Goal: Transaction & Acquisition: Purchase product/service

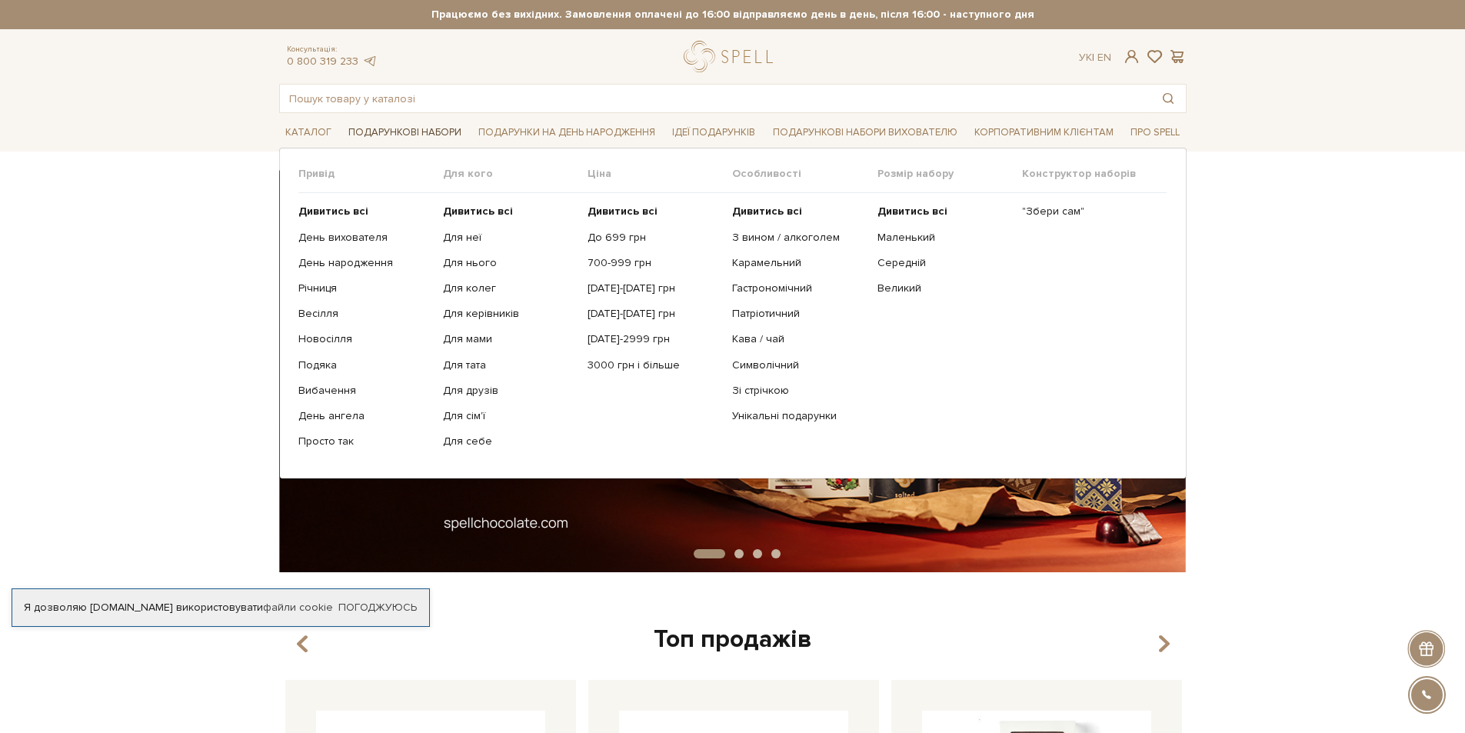
click at [412, 133] on link "Подарункові набори" at bounding box center [404, 133] width 125 height 24
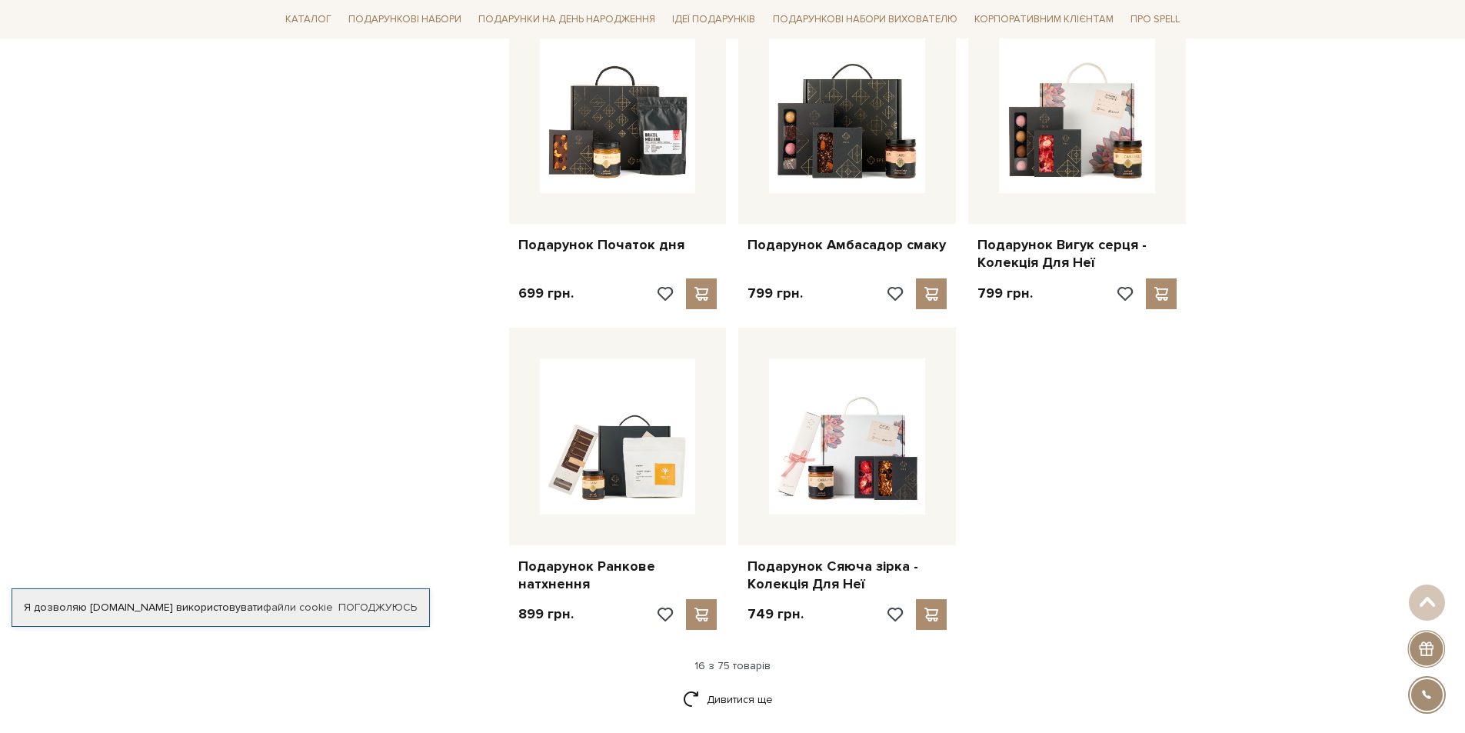
scroll to position [1615, 0]
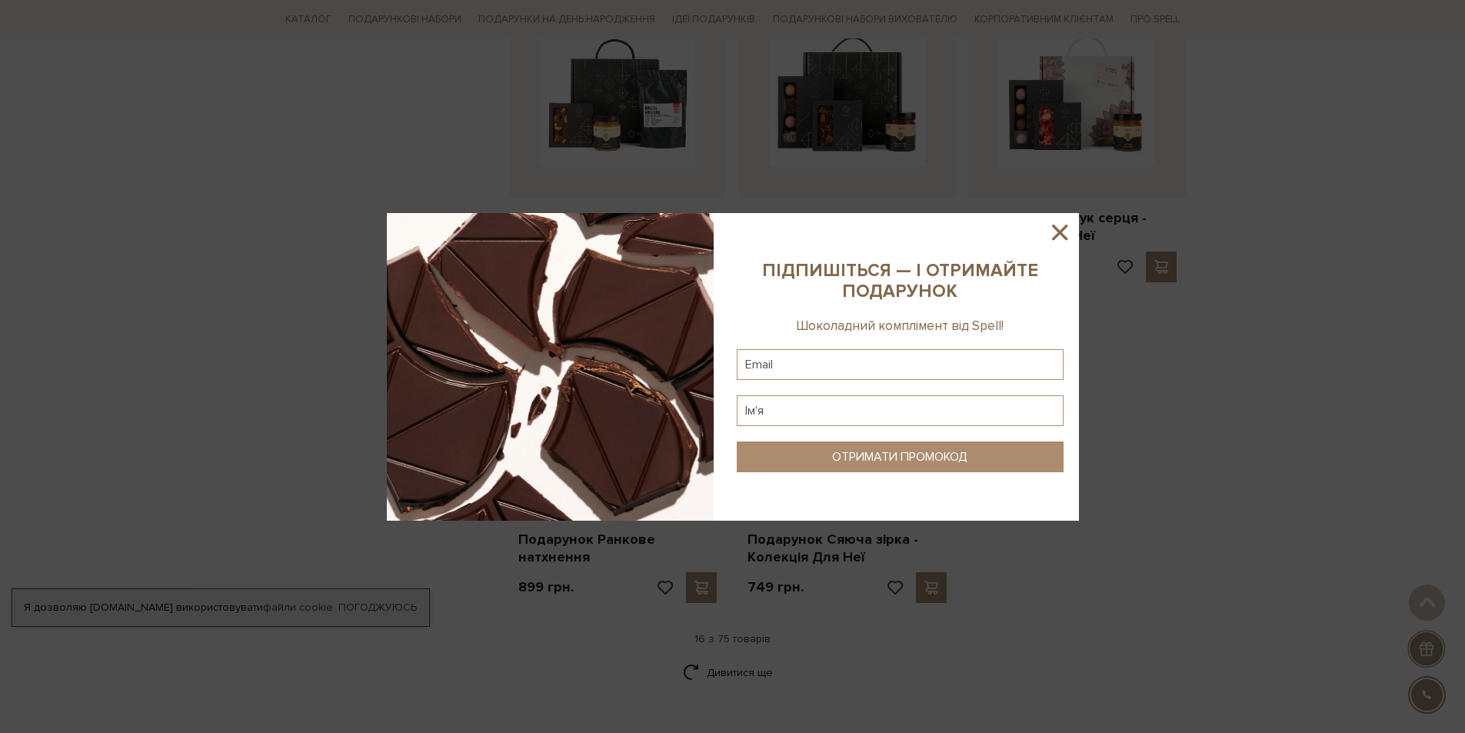
click at [1062, 241] on icon at bounding box center [1060, 232] width 26 height 26
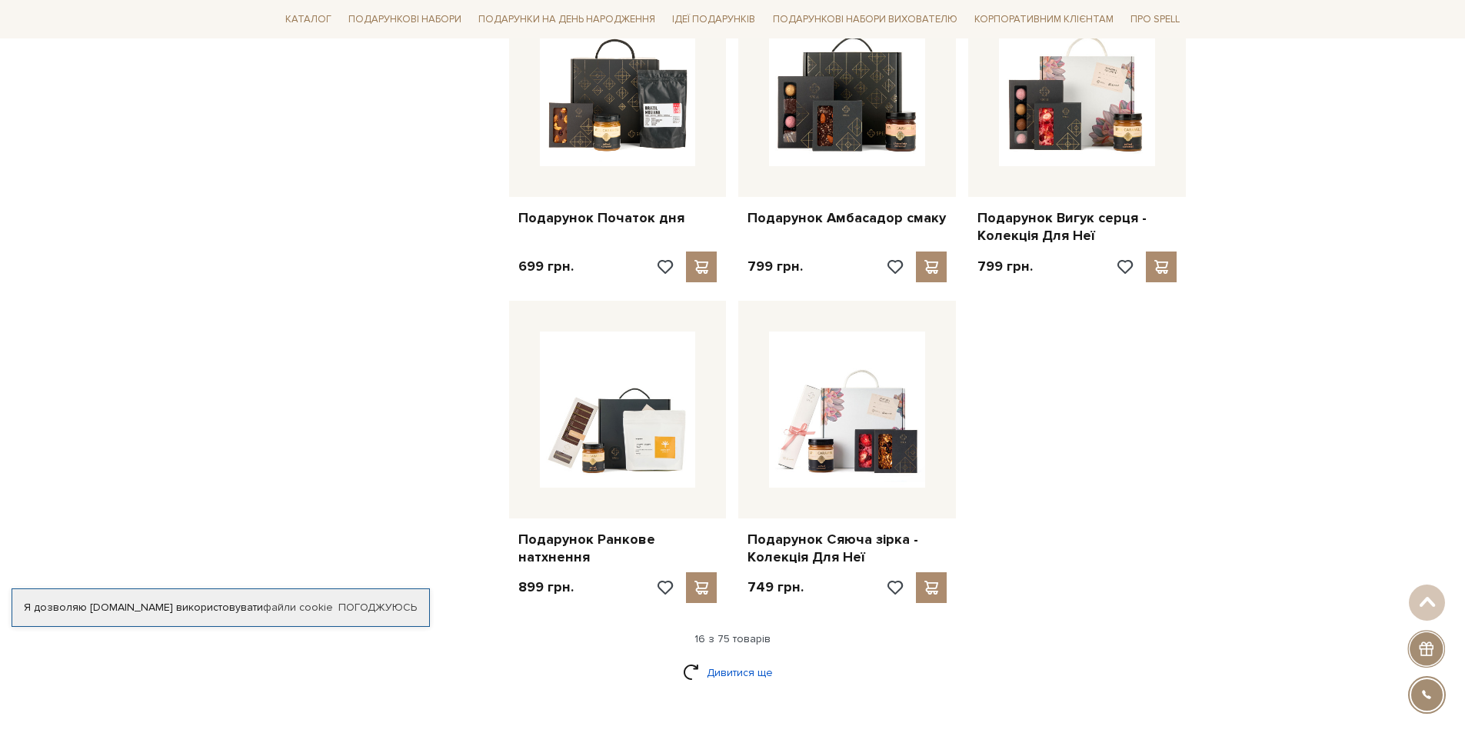
click at [768, 661] on link "Дивитися ще" at bounding box center [733, 672] width 100 height 27
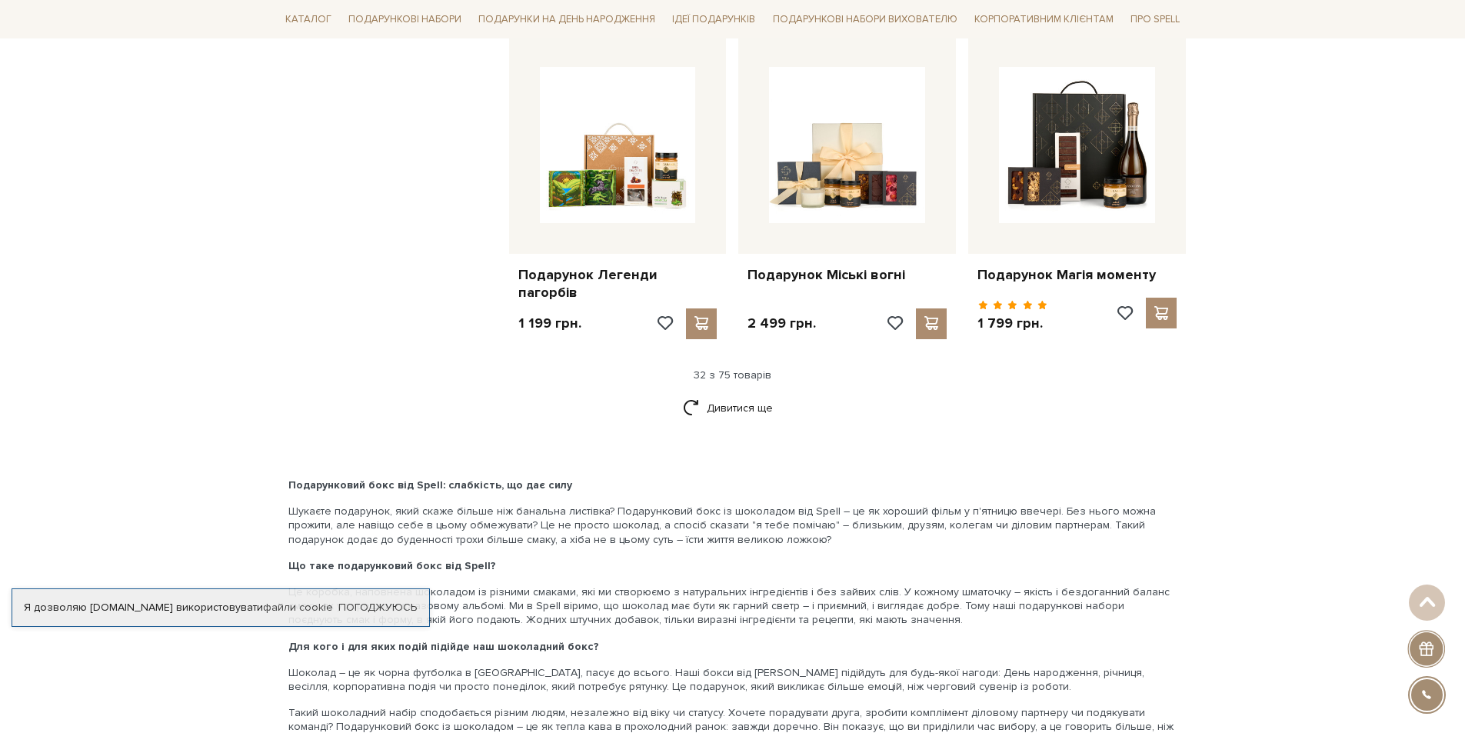
scroll to position [3538, 0]
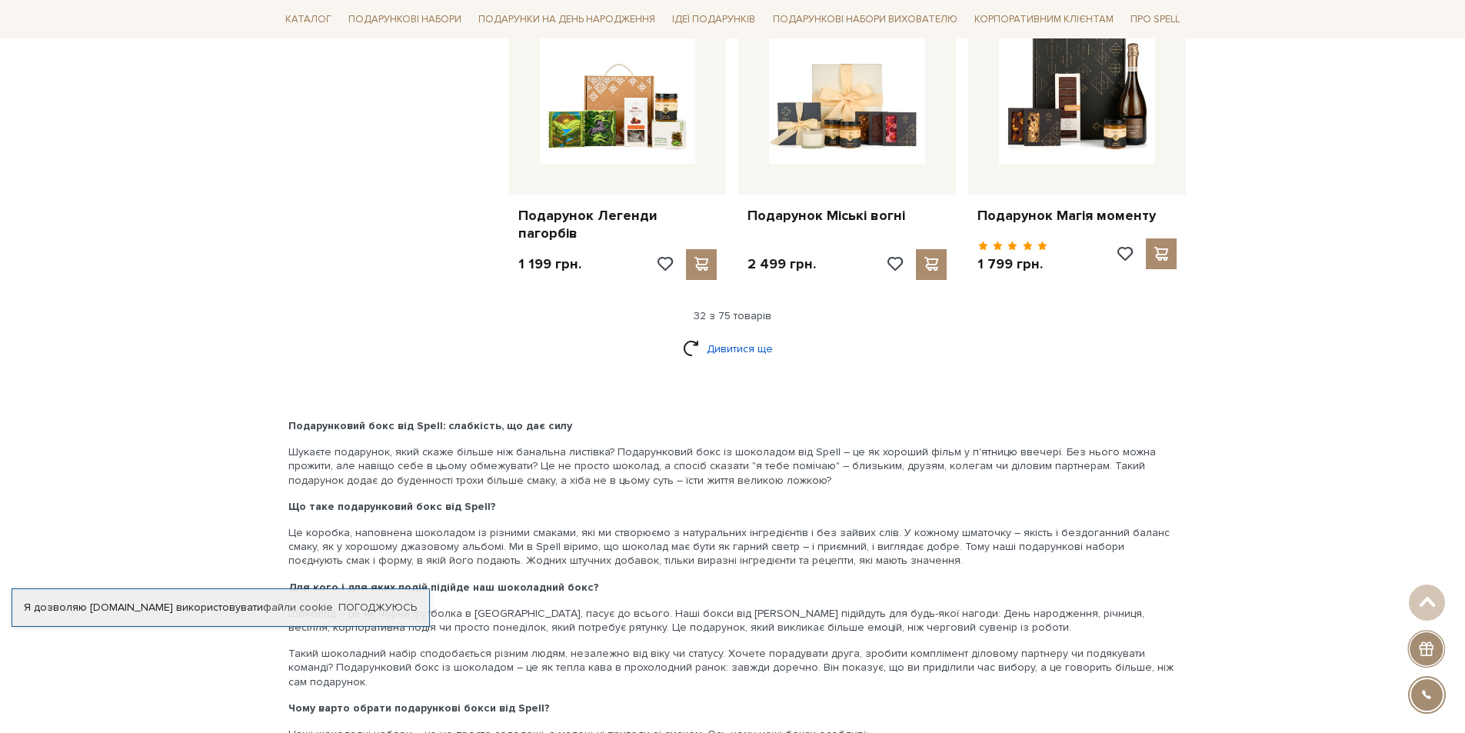
click at [714, 351] on link "Дивитися ще" at bounding box center [733, 348] width 100 height 27
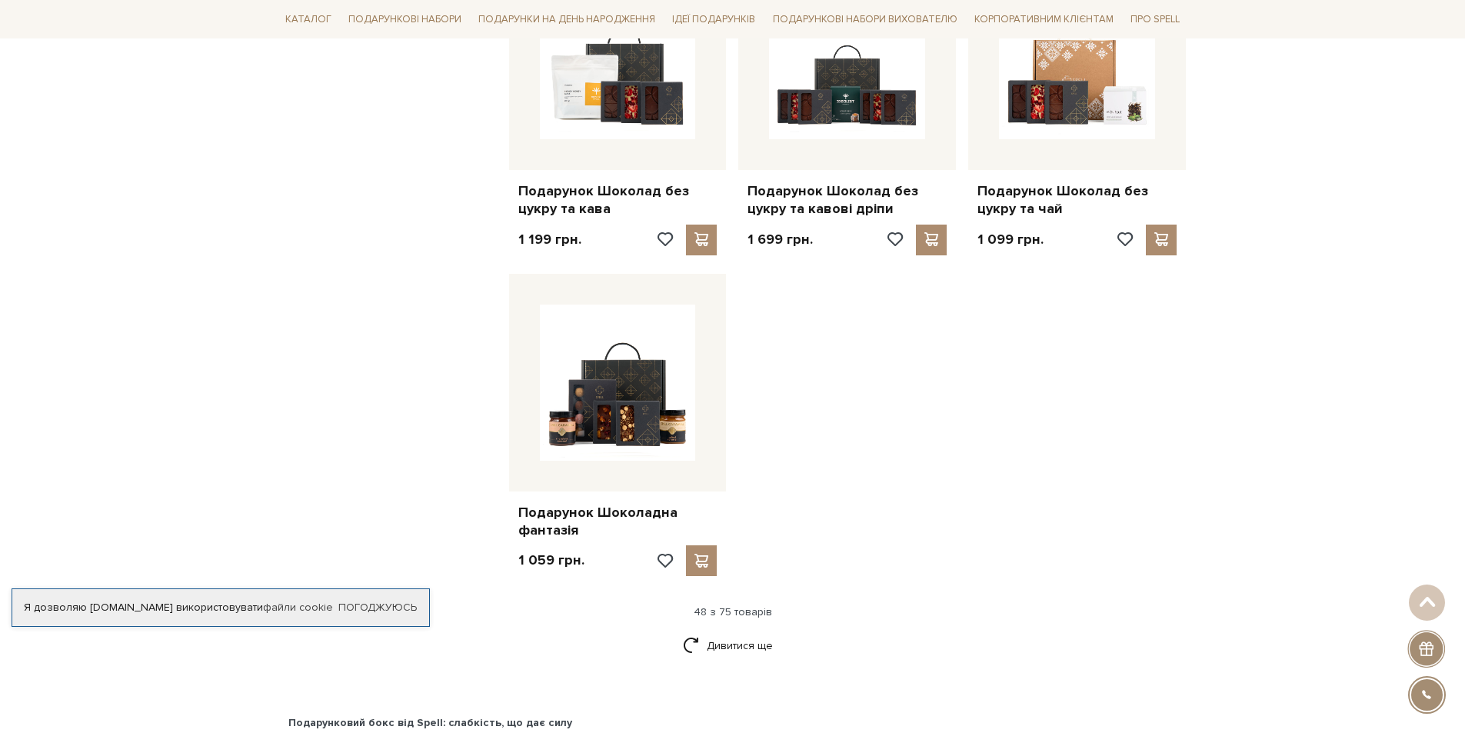
scroll to position [5230, 0]
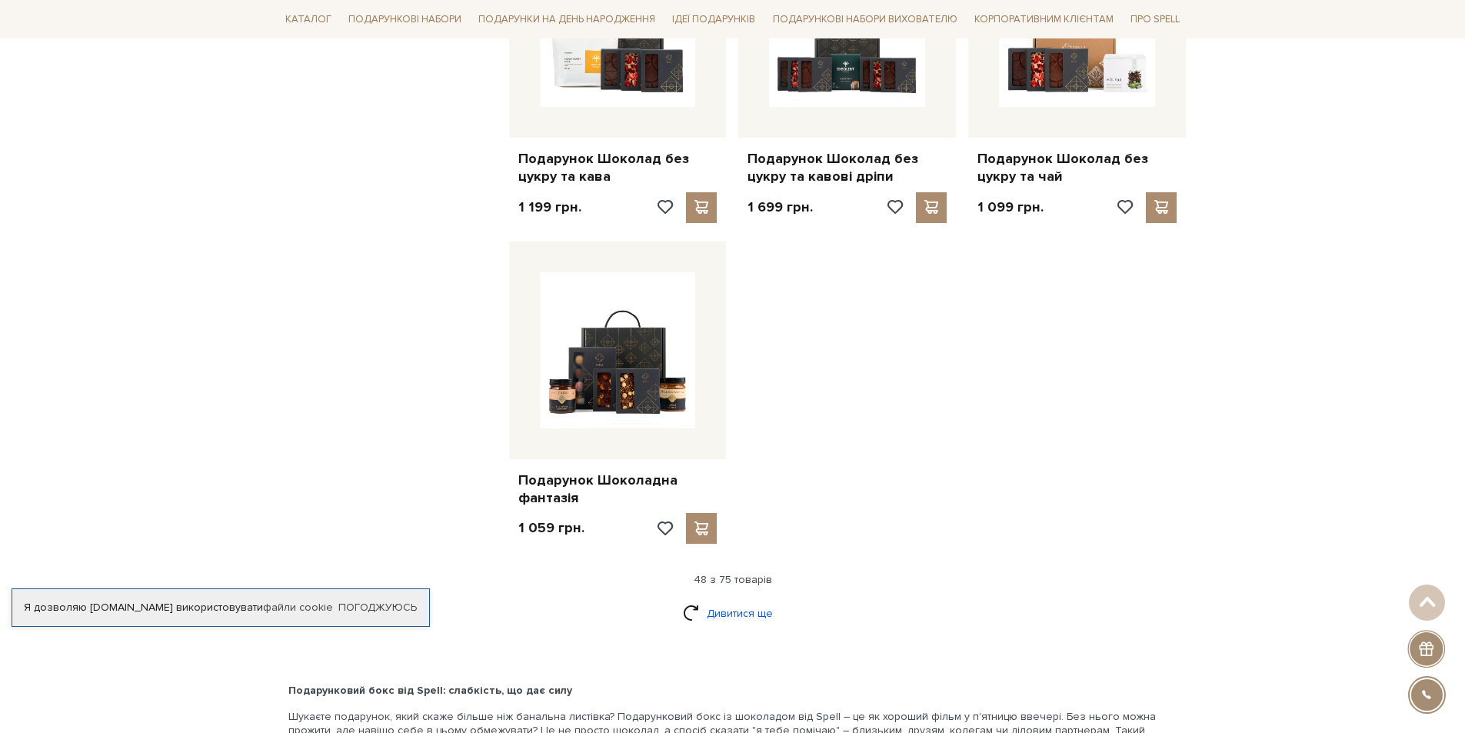
click at [754, 600] on link "Дивитися ще" at bounding box center [733, 613] width 100 height 27
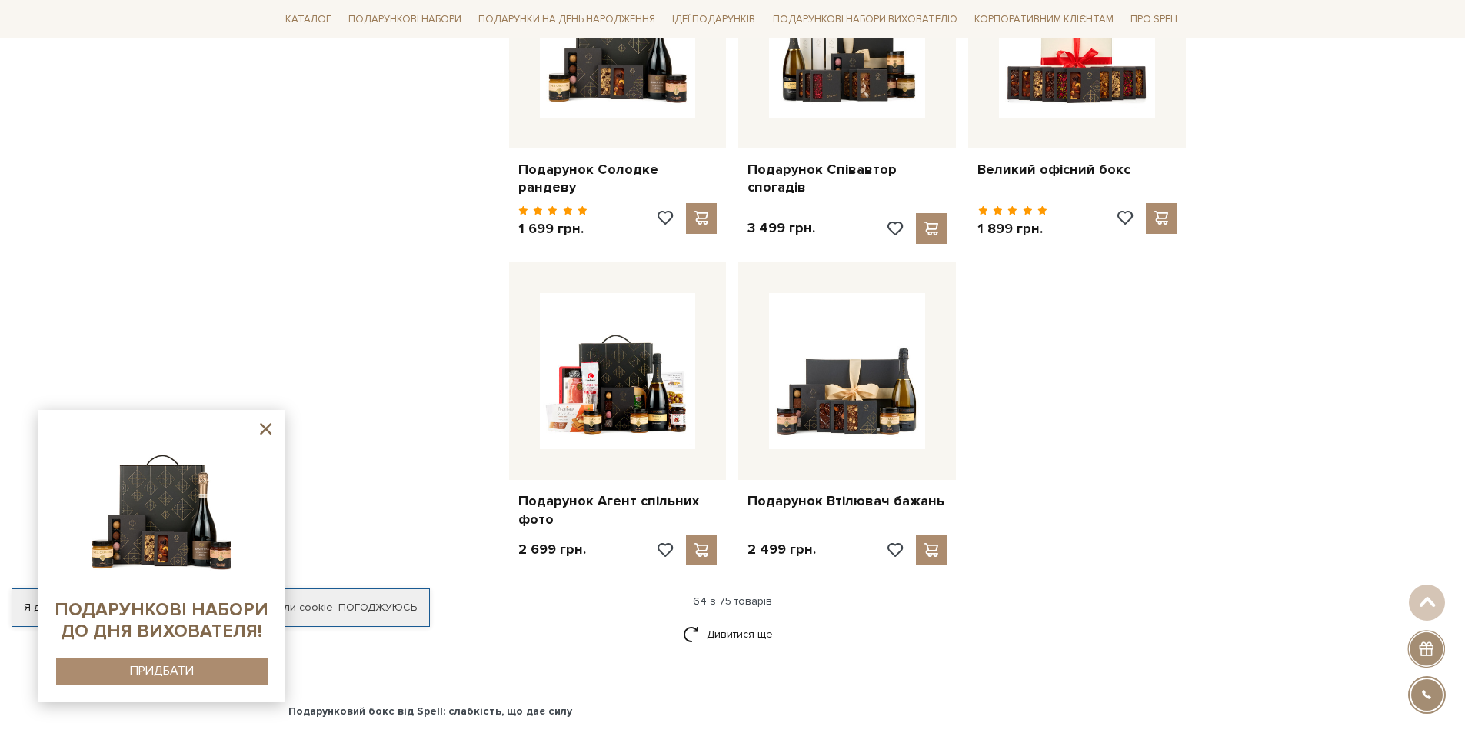
scroll to position [6845, 0]
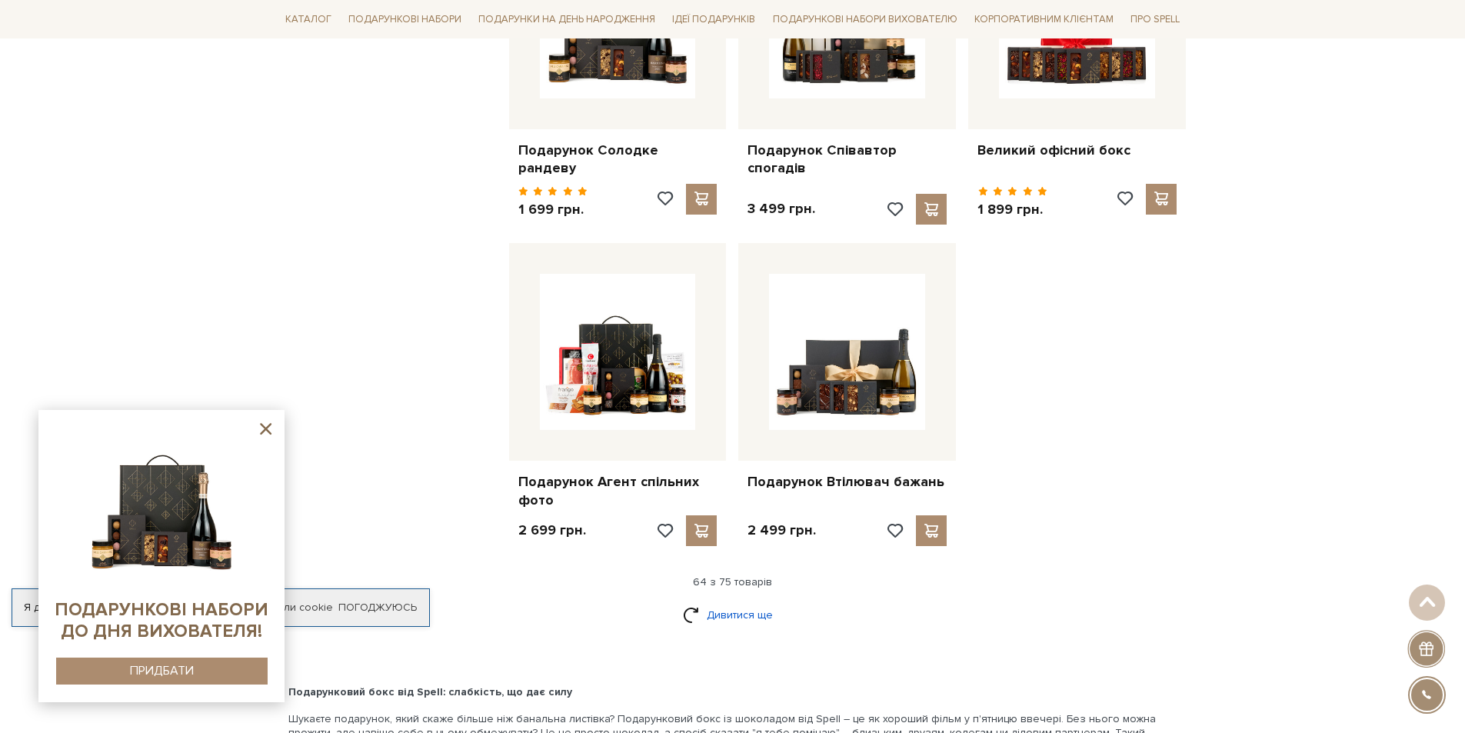
click at [746, 601] on link "Дивитися ще" at bounding box center [733, 614] width 100 height 27
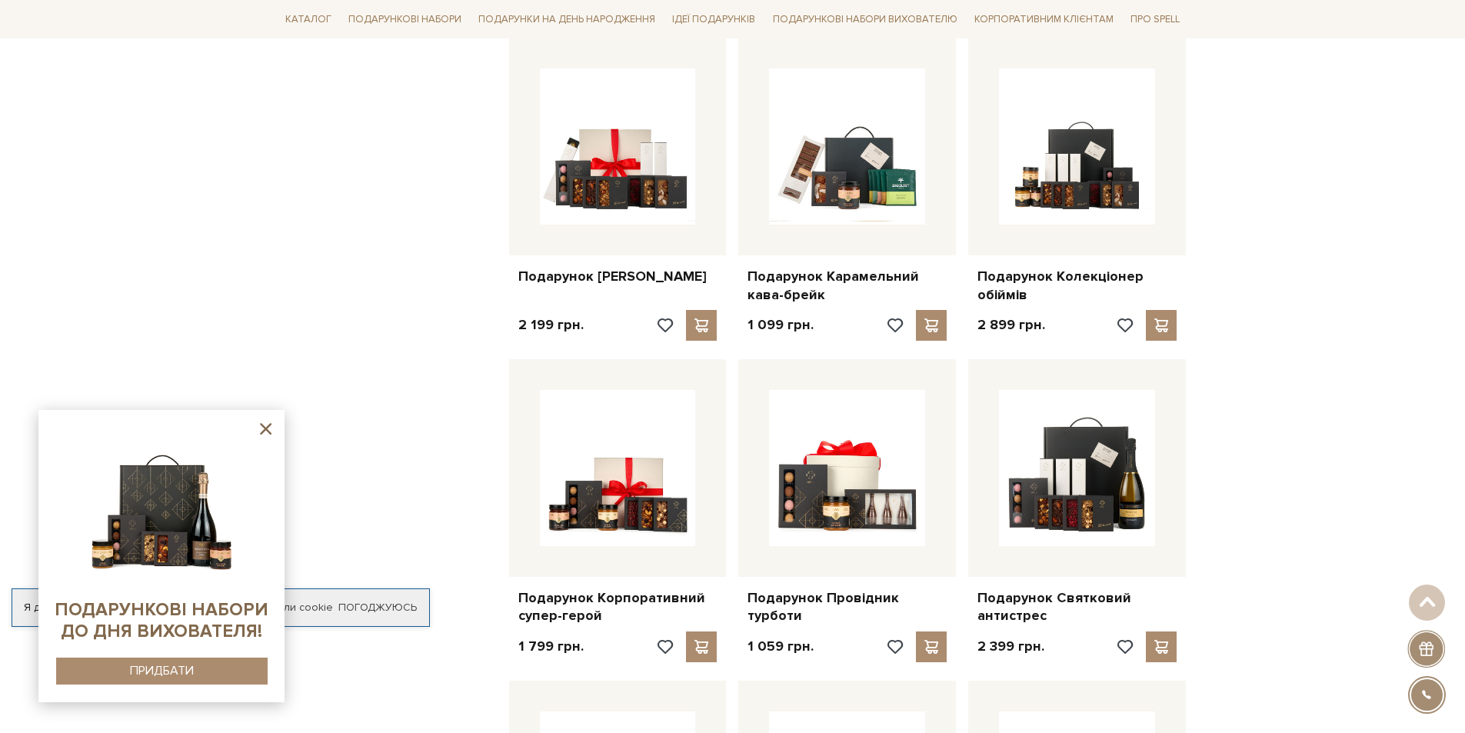
scroll to position [5999, 0]
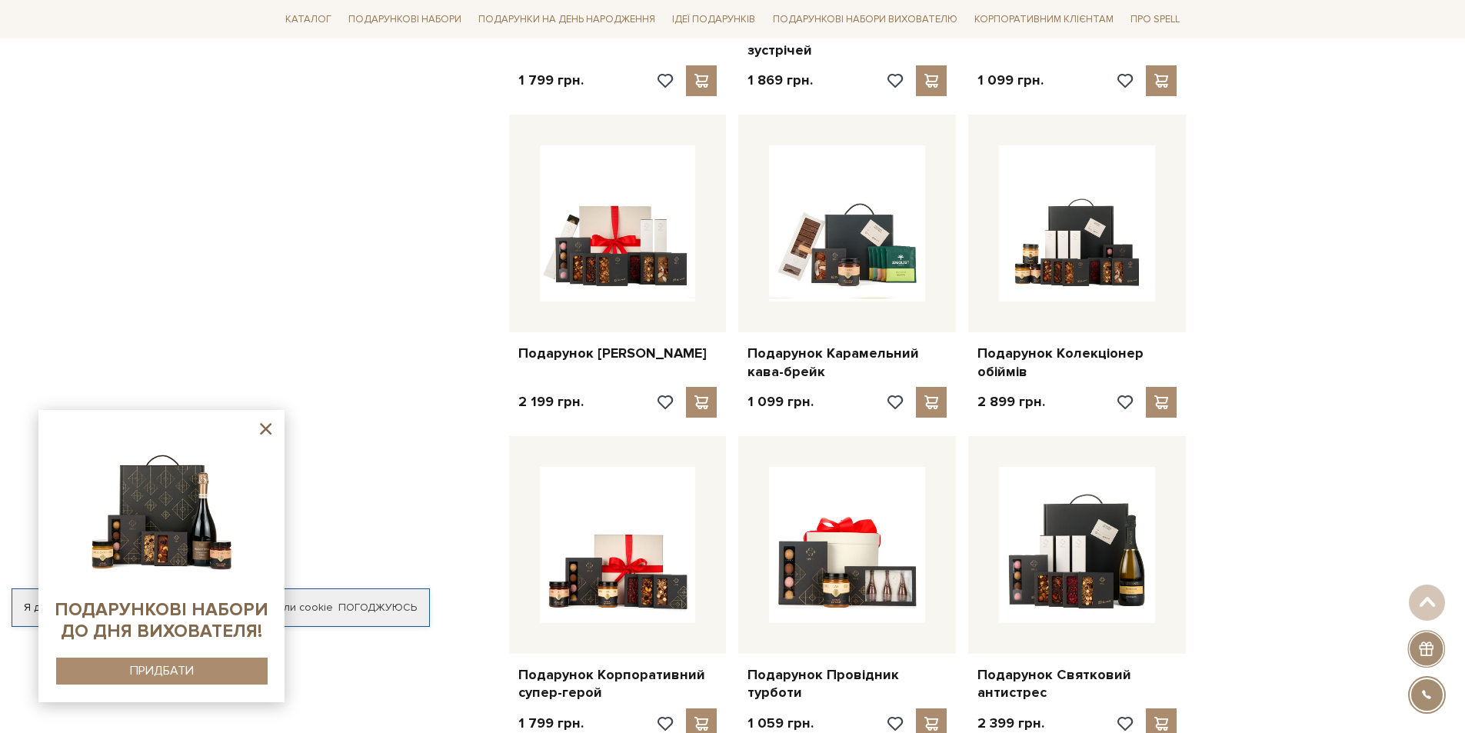
drag, startPoint x: 855, startPoint y: 505, endPoint x: 1390, endPoint y: 485, distance: 534.9
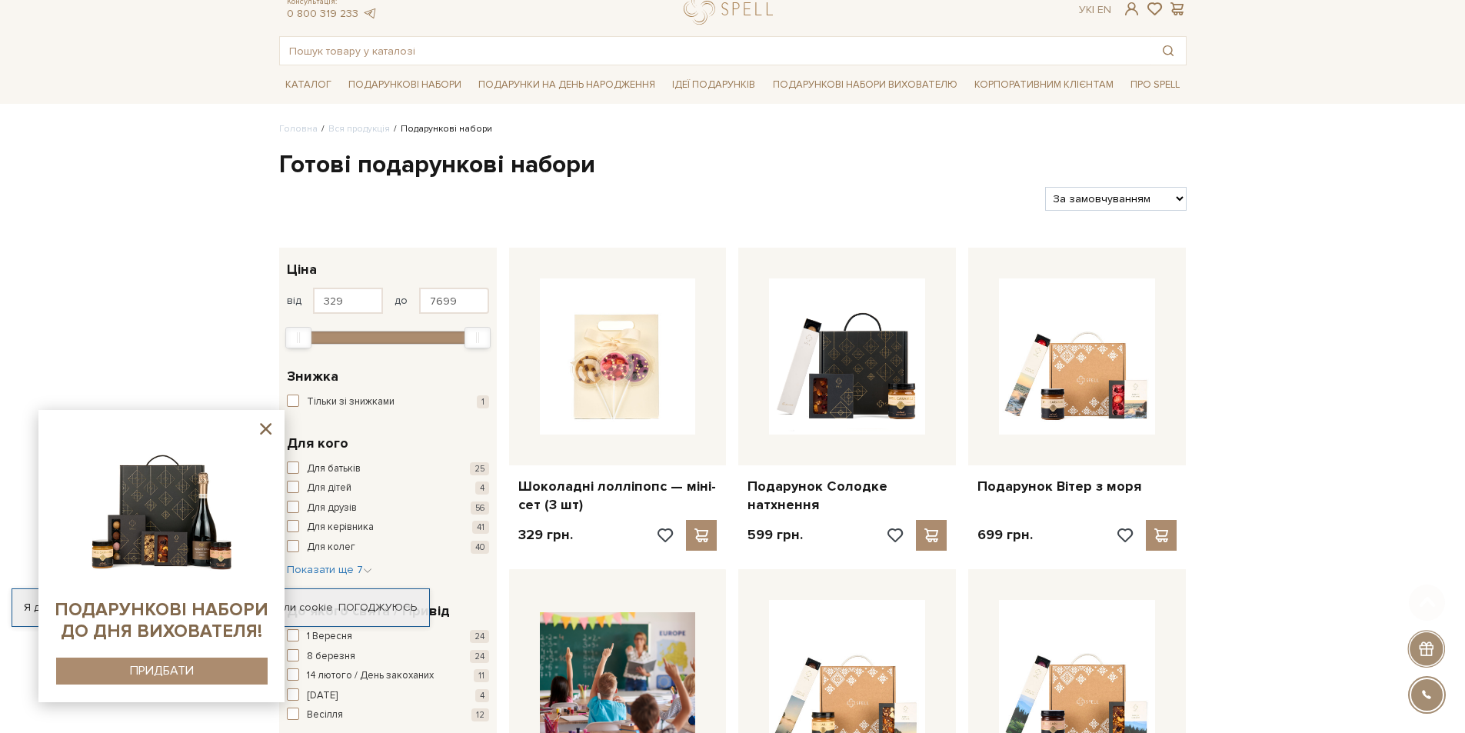
scroll to position [461, 0]
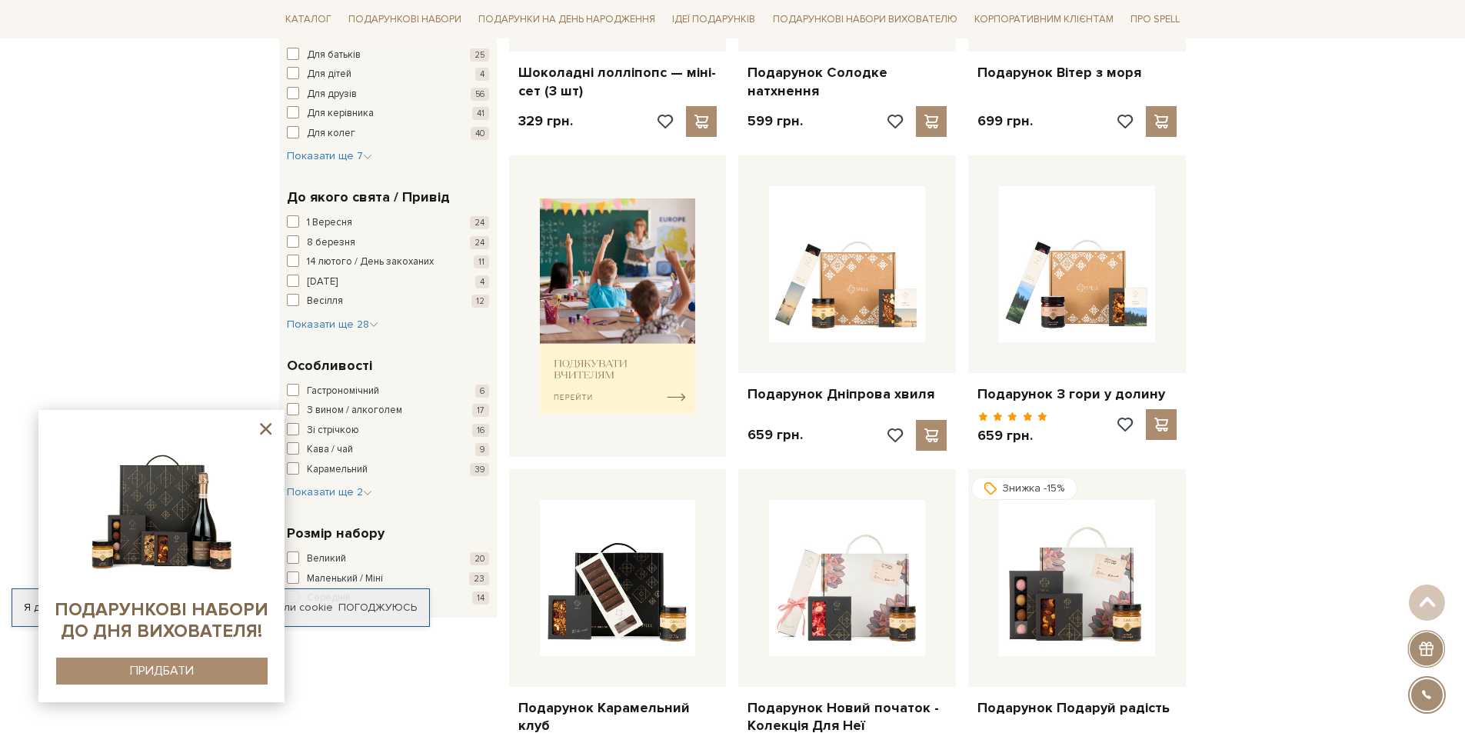
click at [1431, 637] on div at bounding box center [1427, 649] width 38 height 38
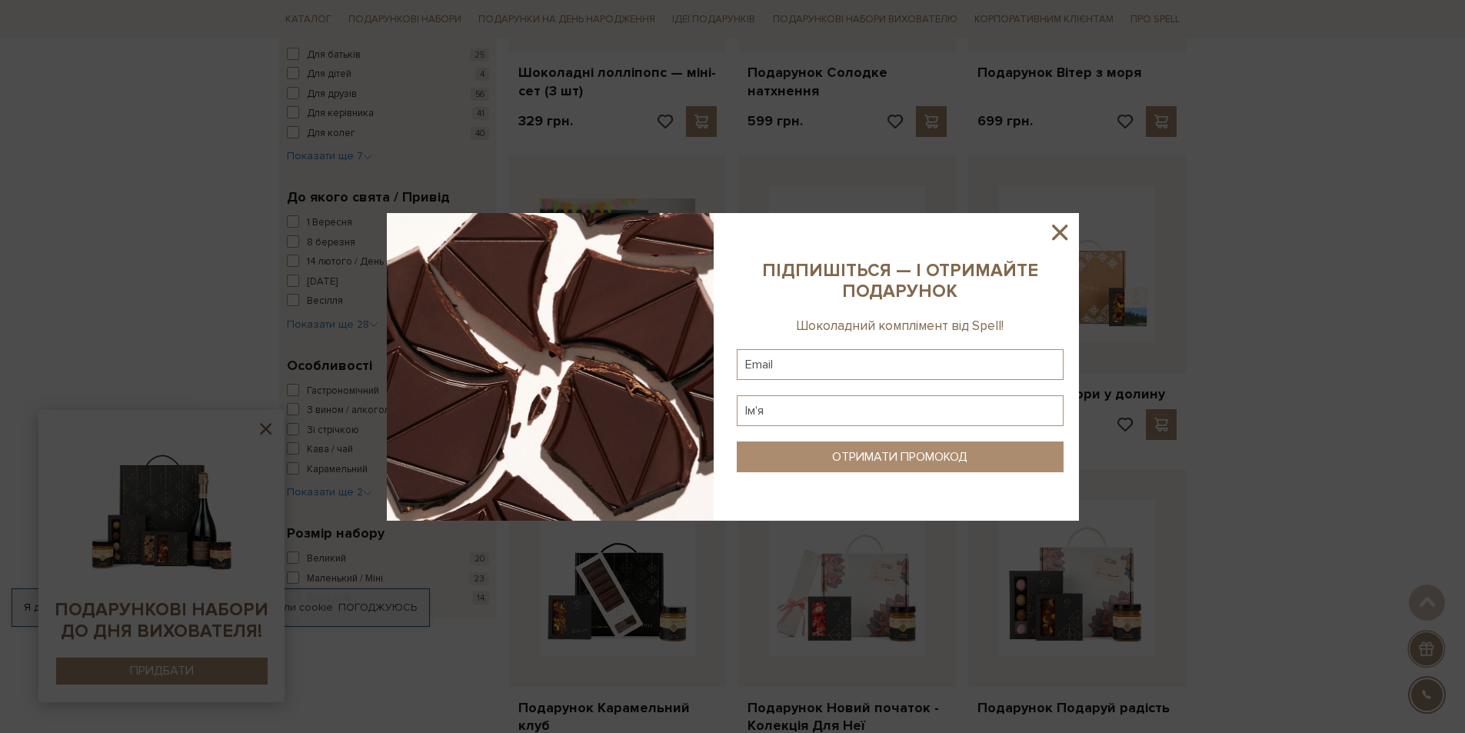
click at [1061, 225] on icon at bounding box center [1060, 232] width 26 height 26
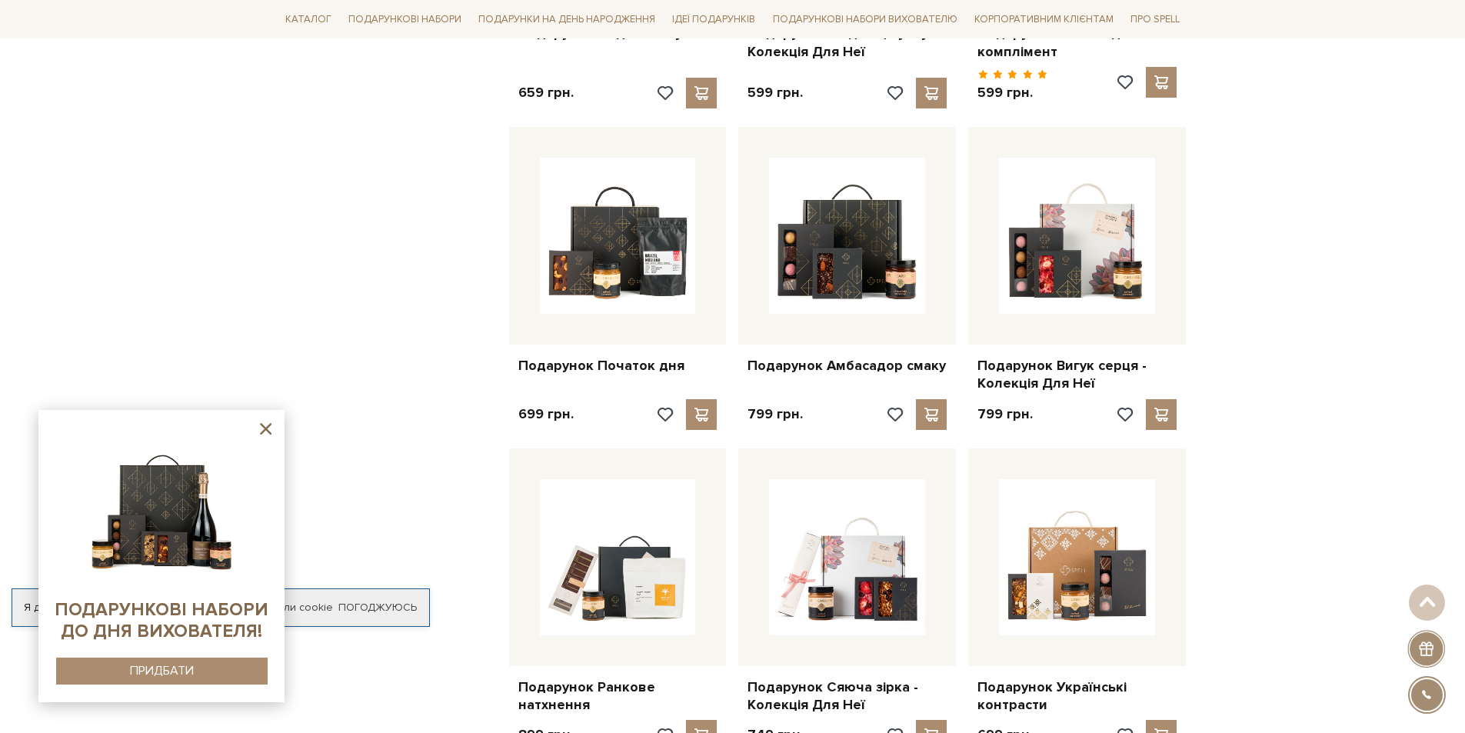
scroll to position [1461, 0]
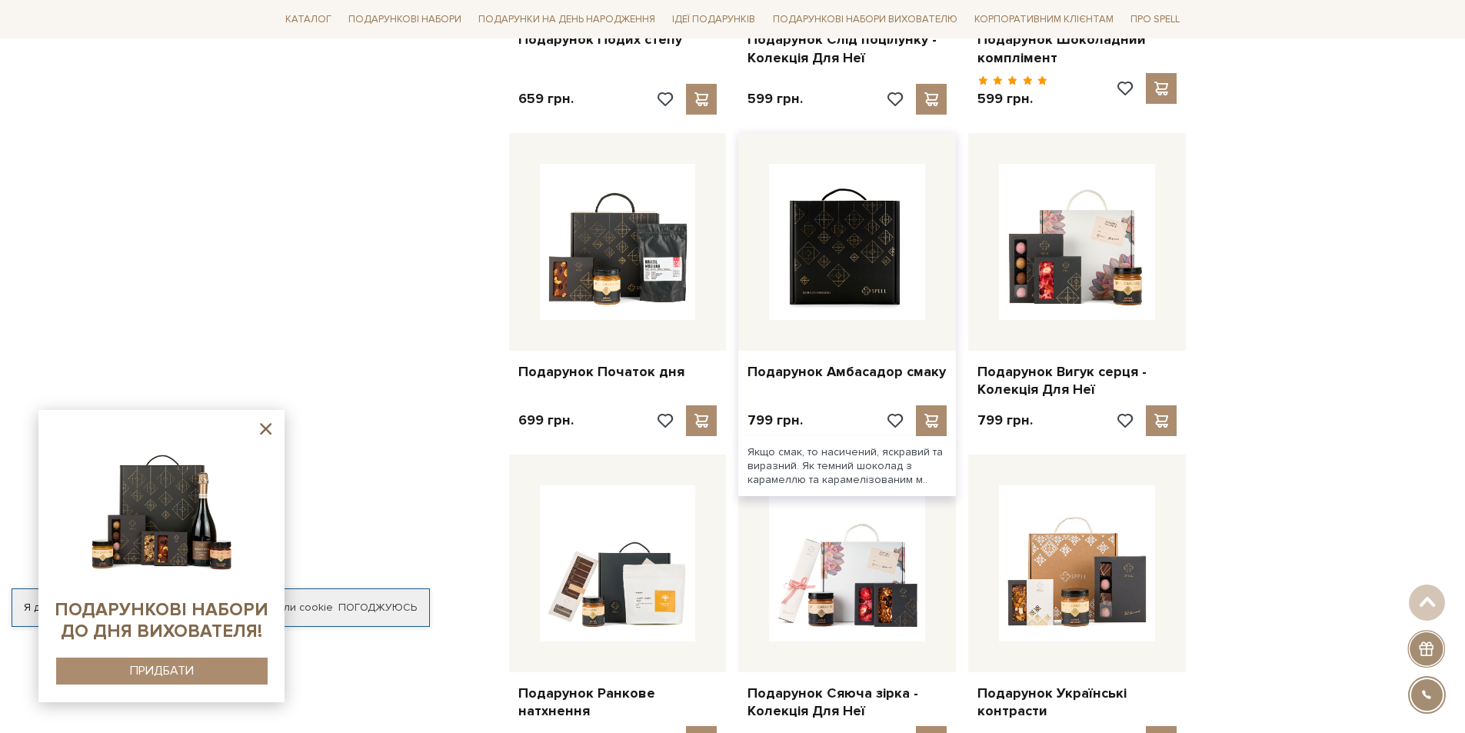
click at [863, 189] on img at bounding box center [847, 242] width 156 height 156
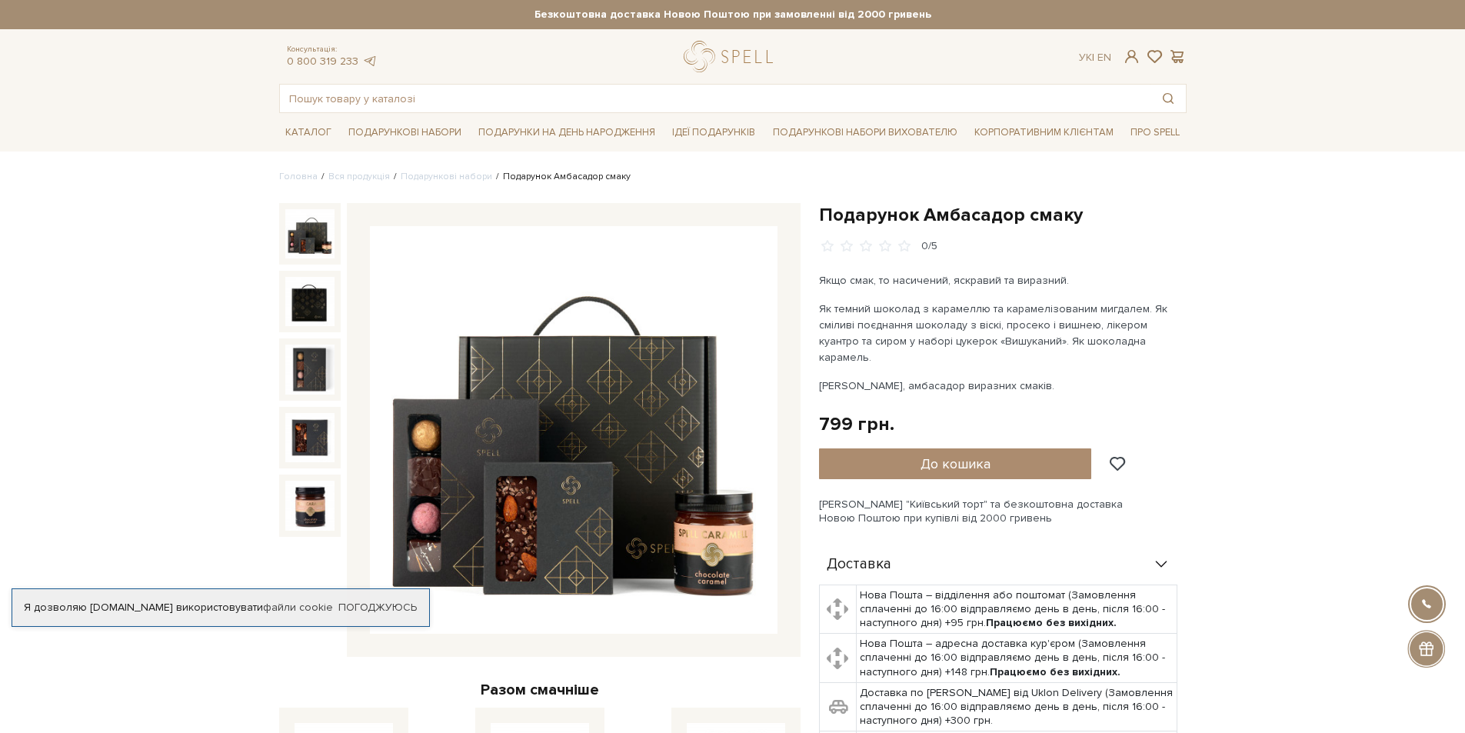
drag, startPoint x: 688, startPoint y: 610, endPoint x: 1443, endPoint y: 429, distance: 775.9
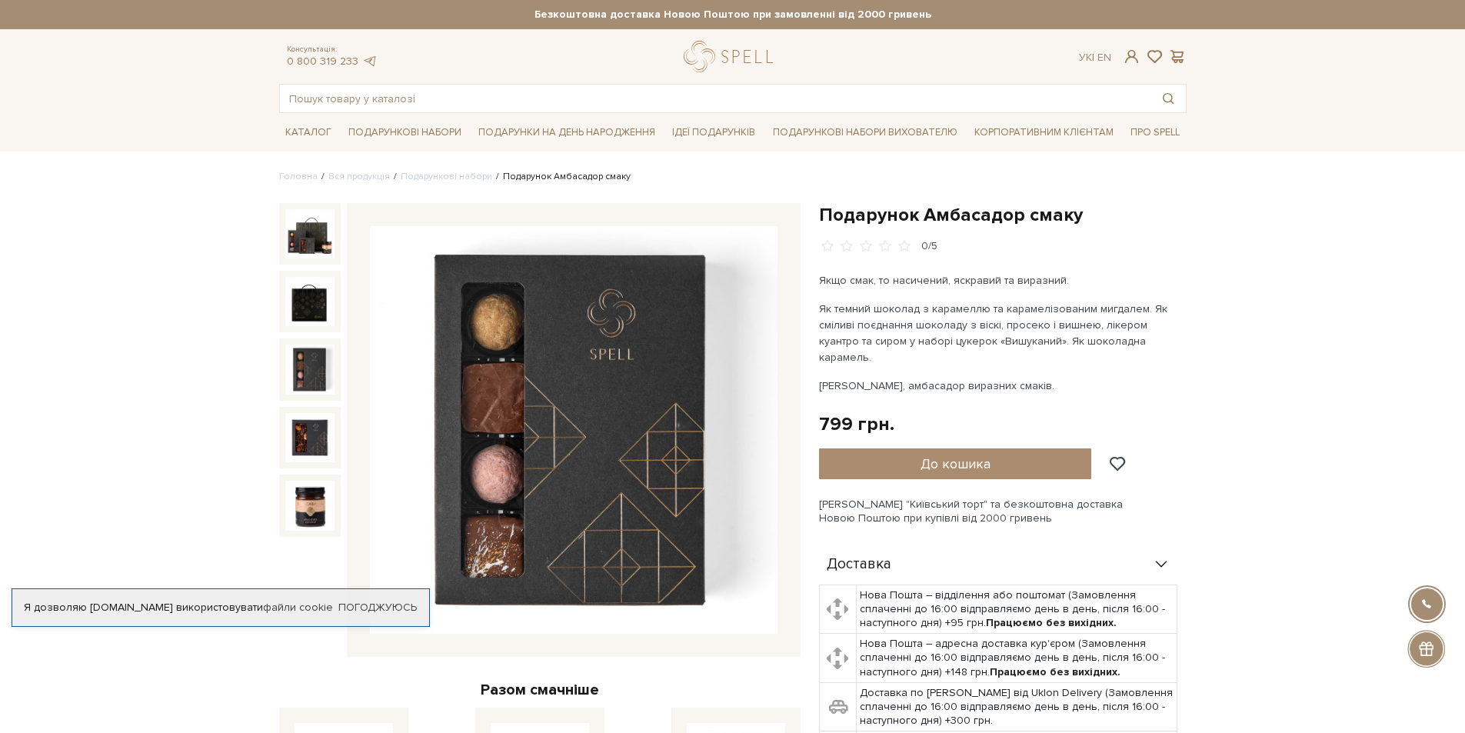
click at [320, 361] on img at bounding box center [309, 369] width 49 height 49
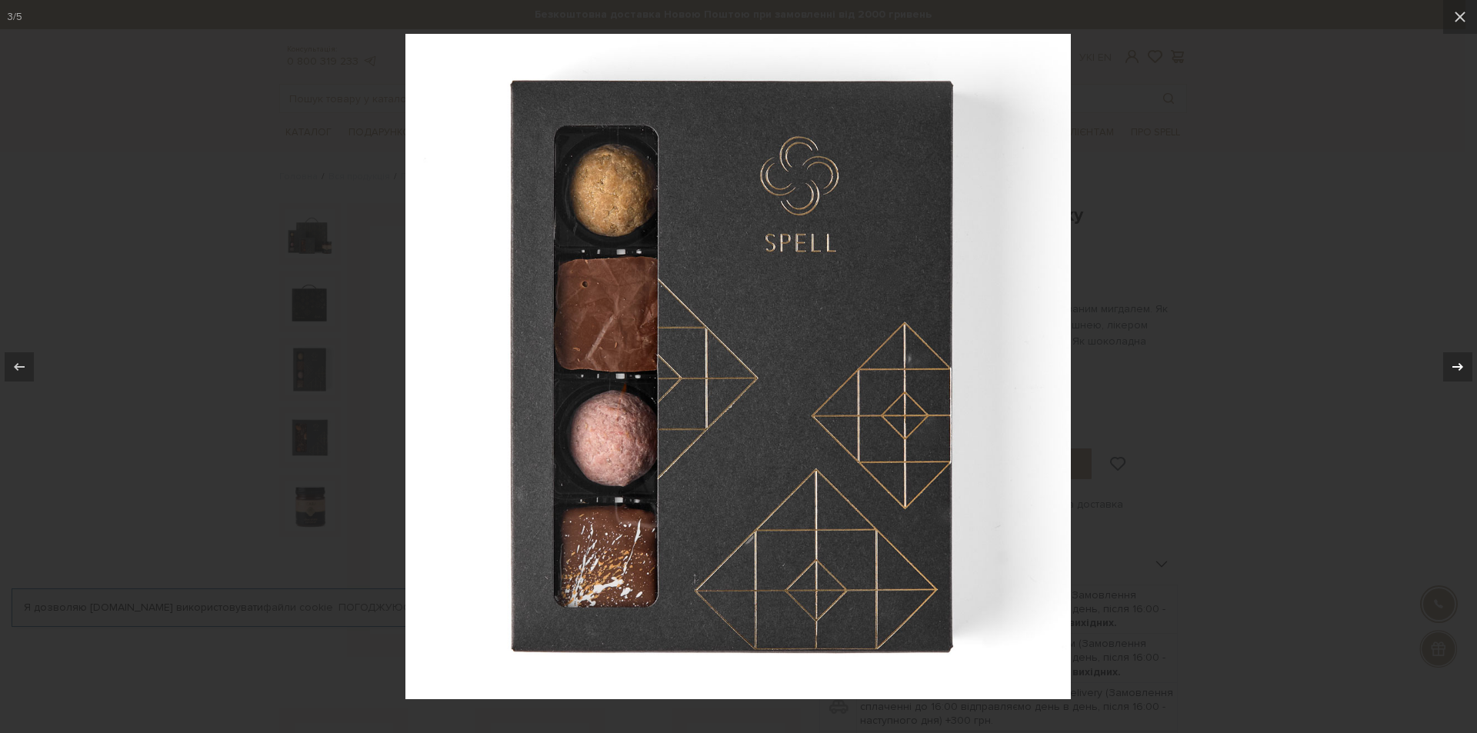
click at [1464, 366] on icon at bounding box center [1457, 367] width 18 height 18
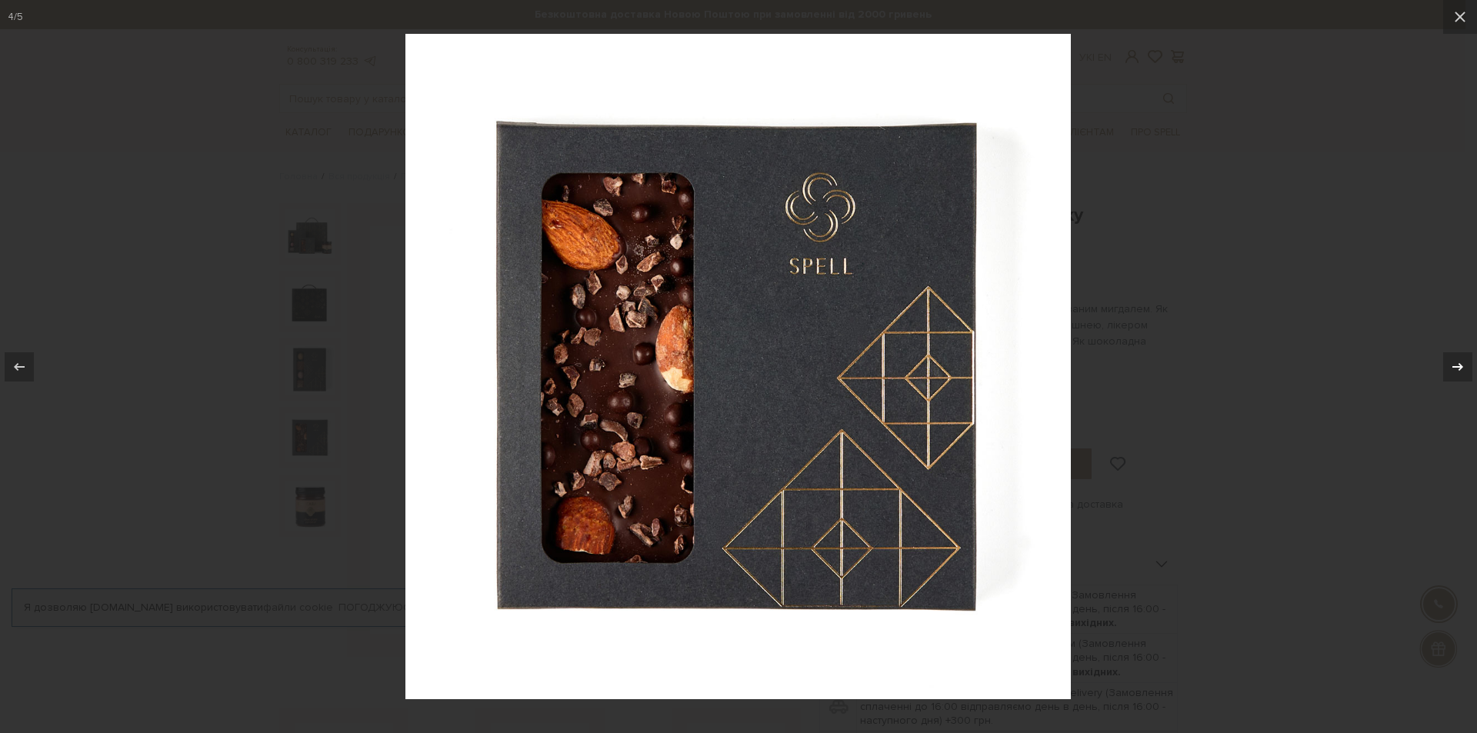
click at [1464, 366] on icon at bounding box center [1457, 367] width 18 height 18
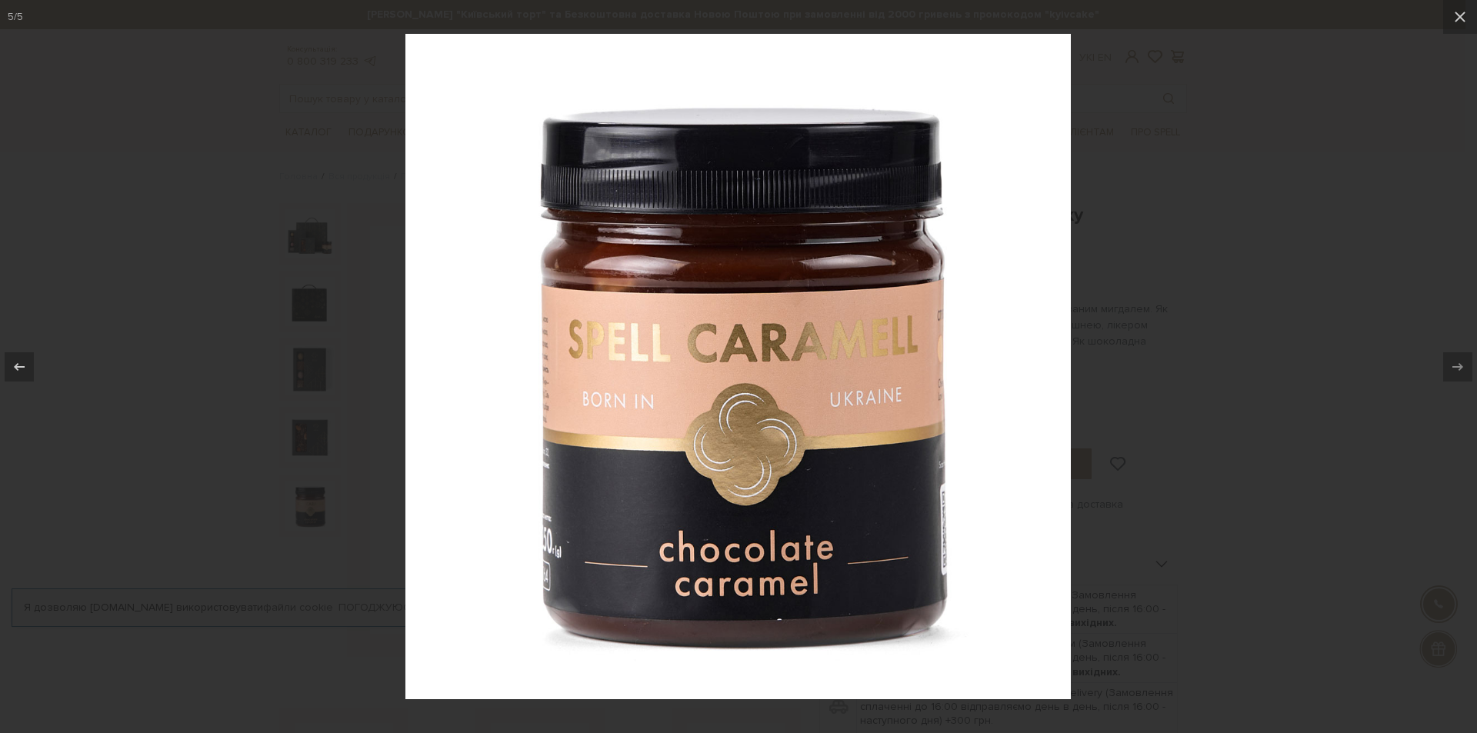
click at [1288, 200] on div at bounding box center [738, 366] width 1477 height 733
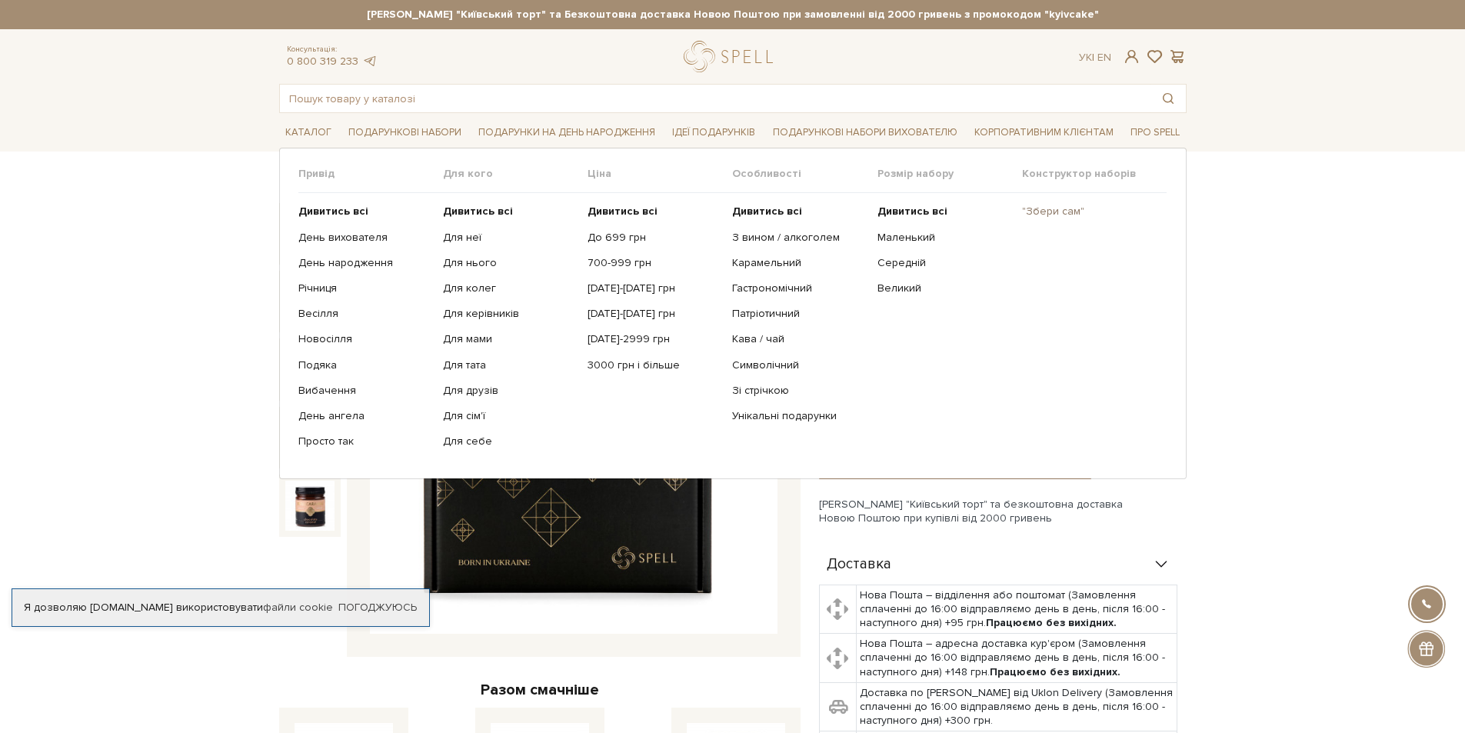
click at [1047, 215] on link ""Збери сам"" at bounding box center [1088, 212] width 133 height 14
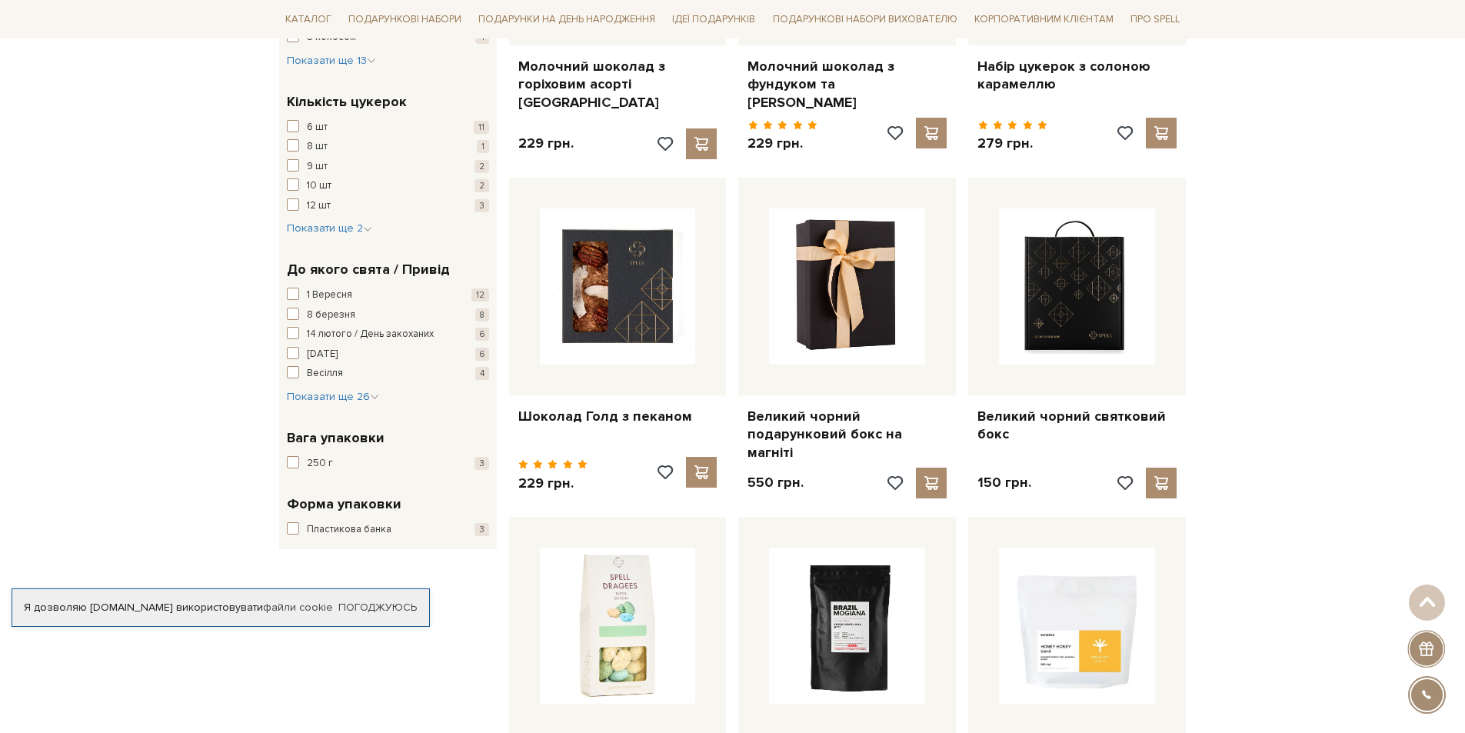
scroll to position [1154, 0]
drag, startPoint x: 479, startPoint y: 494, endPoint x: 511, endPoint y: 617, distance: 127.0
click at [511, 617] on div "Фільтр 1 - 999 грн. Ціна від 1 до 999 1 251 500 750 999 Виберіть фільтри Знижка…" at bounding box center [733, 221] width 920 height 2118
click at [494, 567] on div "Фільтр 1 - 999 грн. Ціна від 1 до 999 1 251 500 750 999 Виберіть фільтри Знижка…" at bounding box center [388, 160] width 230 height 1973
click at [341, 389] on span "Показати ще 26" at bounding box center [333, 395] width 92 height 13
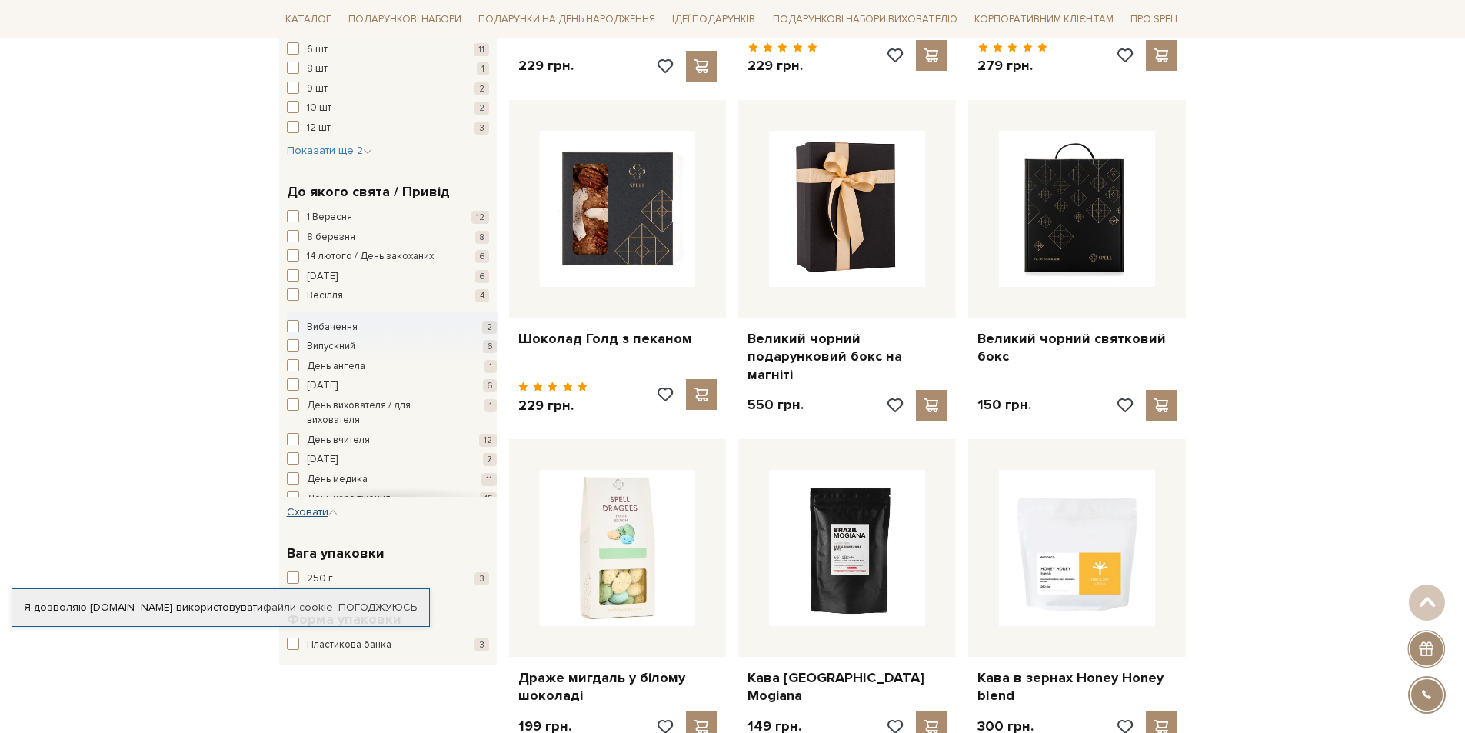
scroll to position [77, 0]
click at [299, 415] on button "День народження 15" at bounding box center [392, 422] width 210 height 15
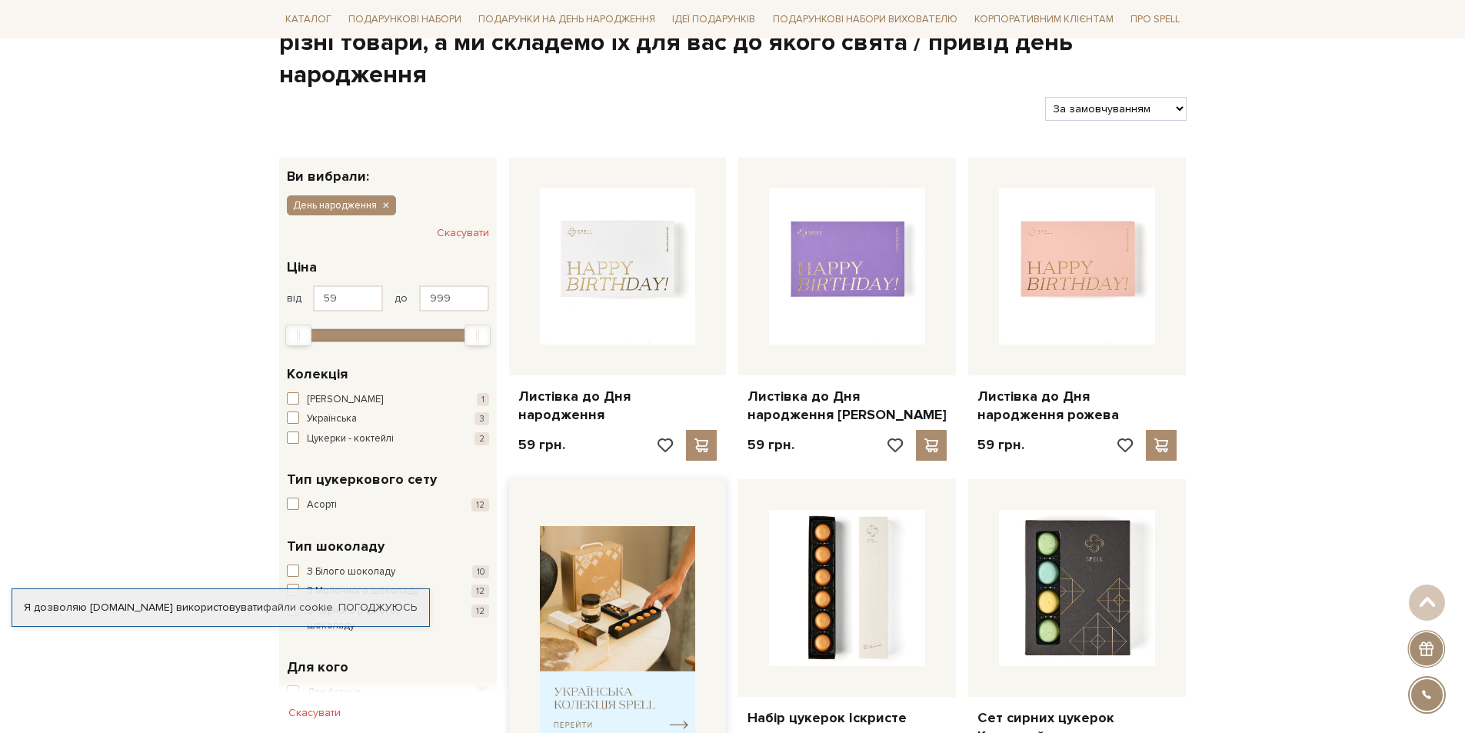
scroll to position [423, 0]
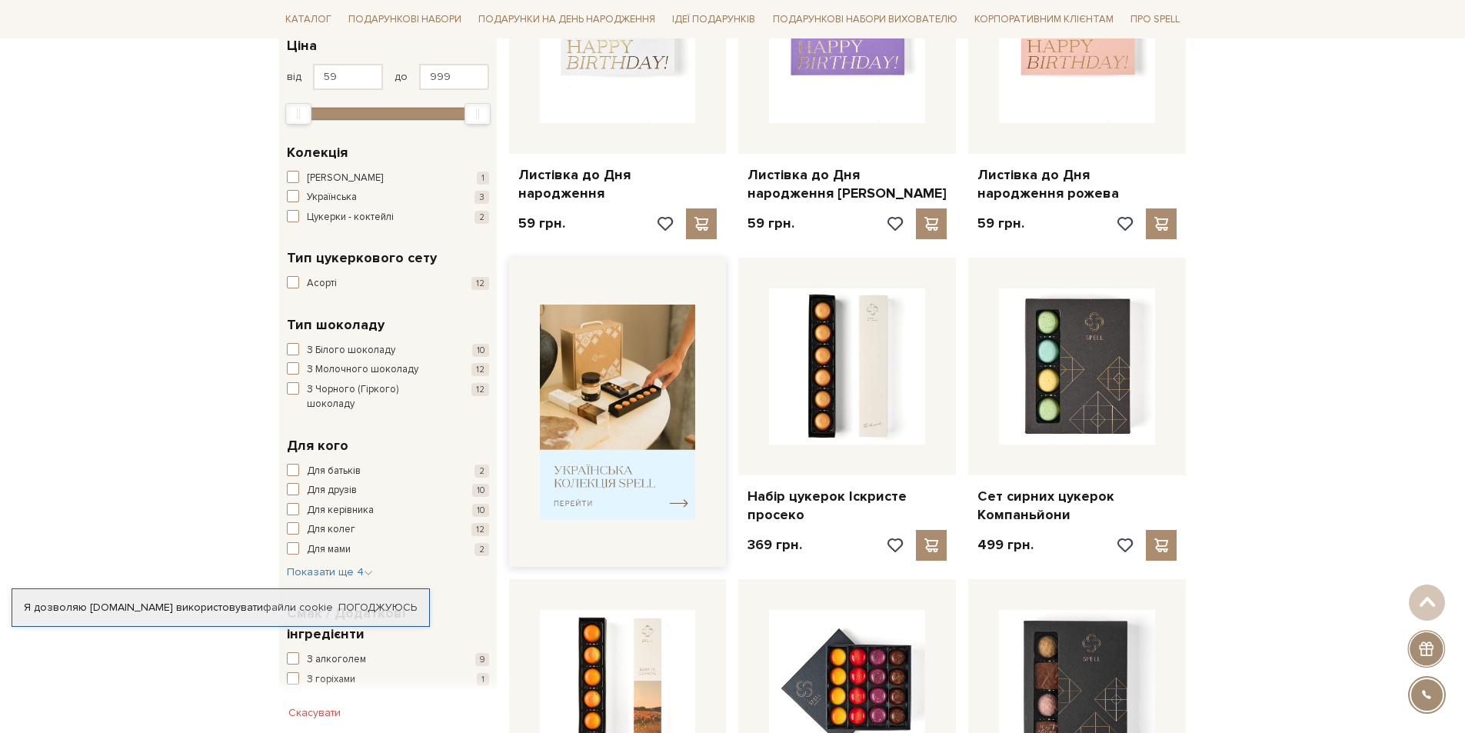
click at [622, 471] on img at bounding box center [618, 413] width 156 height 216
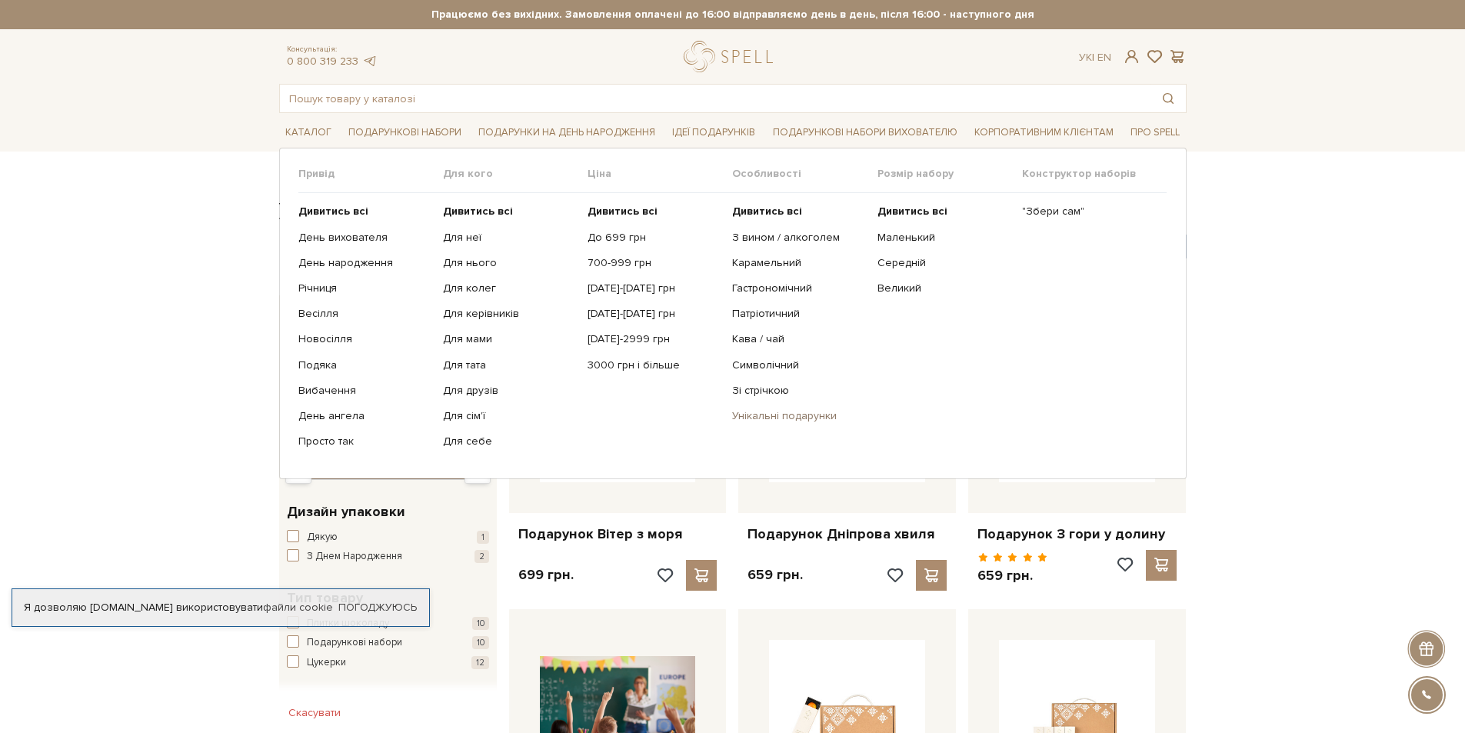
click at [787, 415] on link "Унікальні подарунки" at bounding box center [798, 416] width 133 height 14
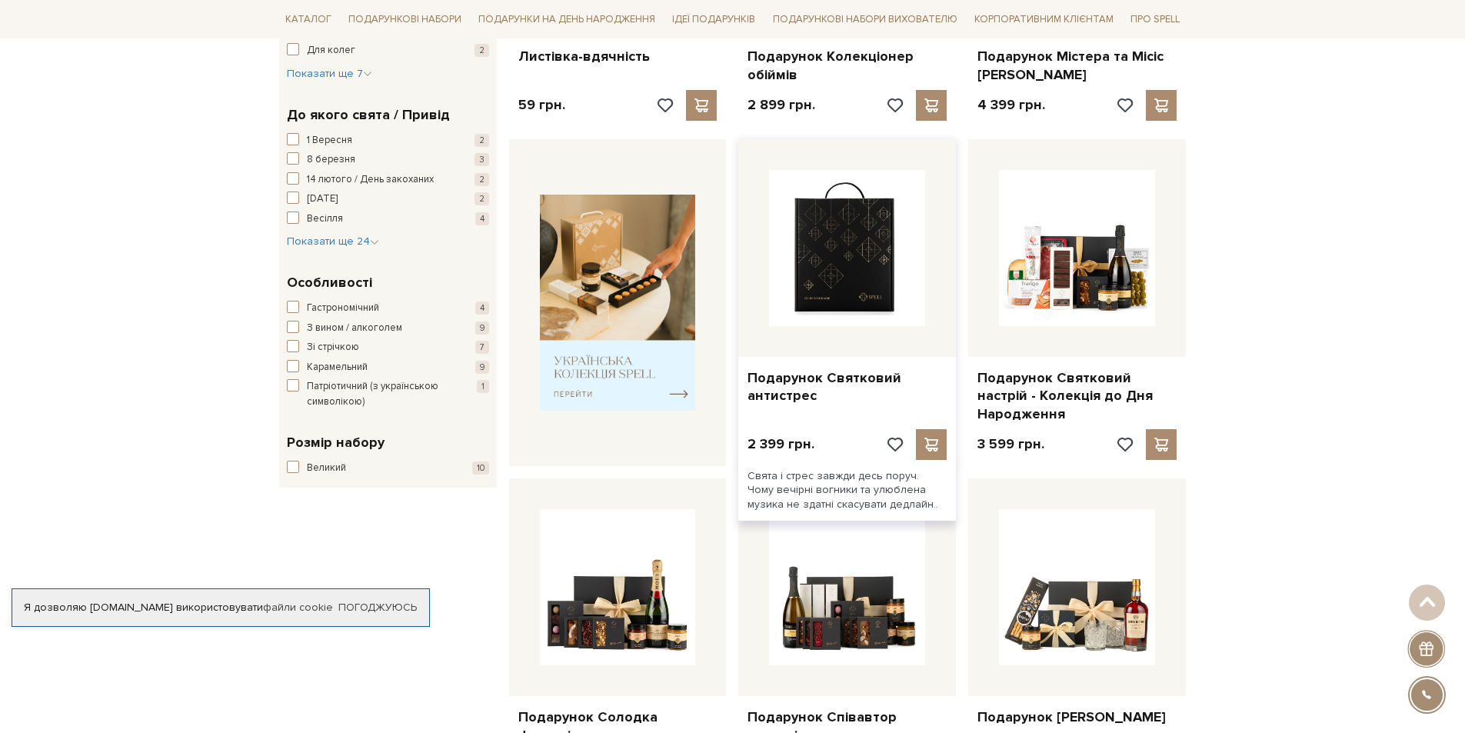
scroll to position [461, 0]
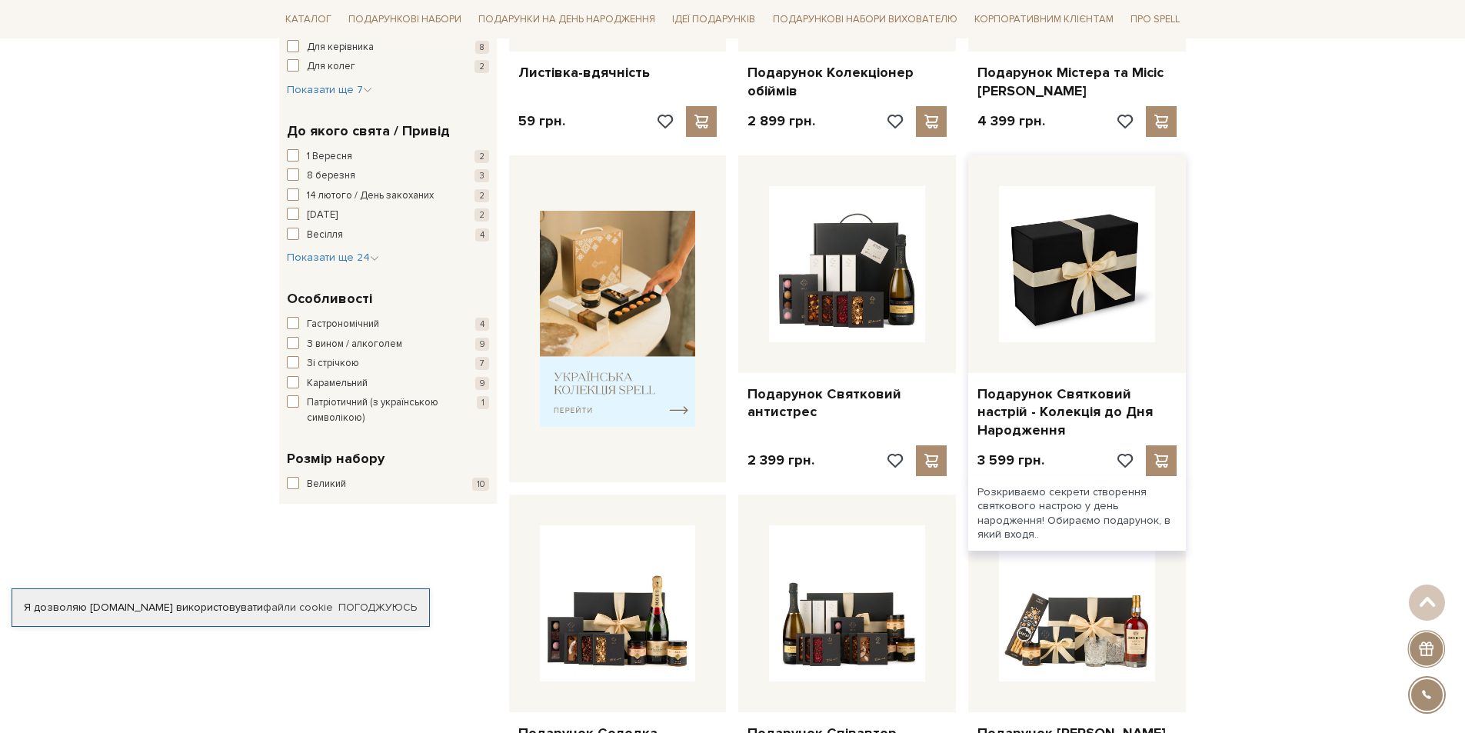
click at [1047, 272] on img at bounding box center [1077, 264] width 156 height 156
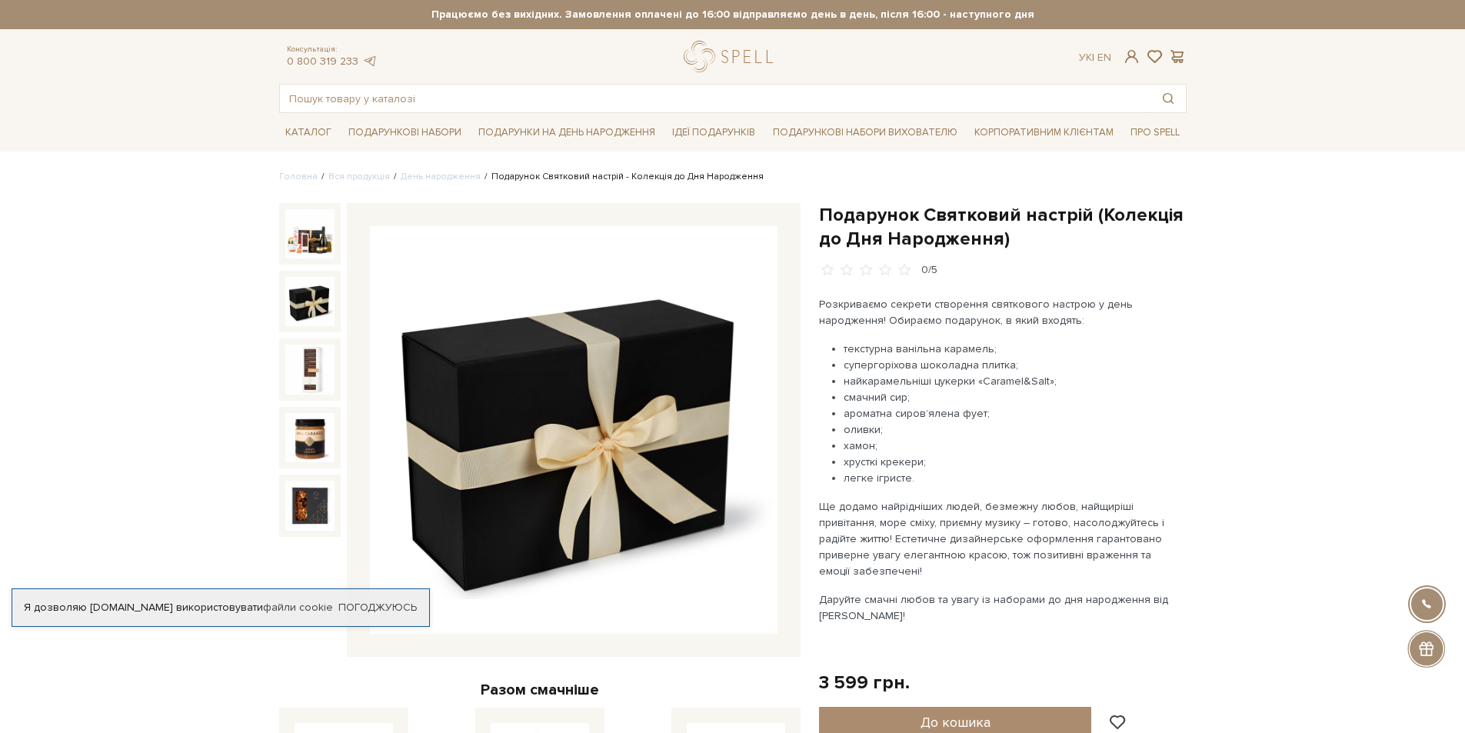
click at [311, 321] on img at bounding box center [309, 301] width 49 height 49
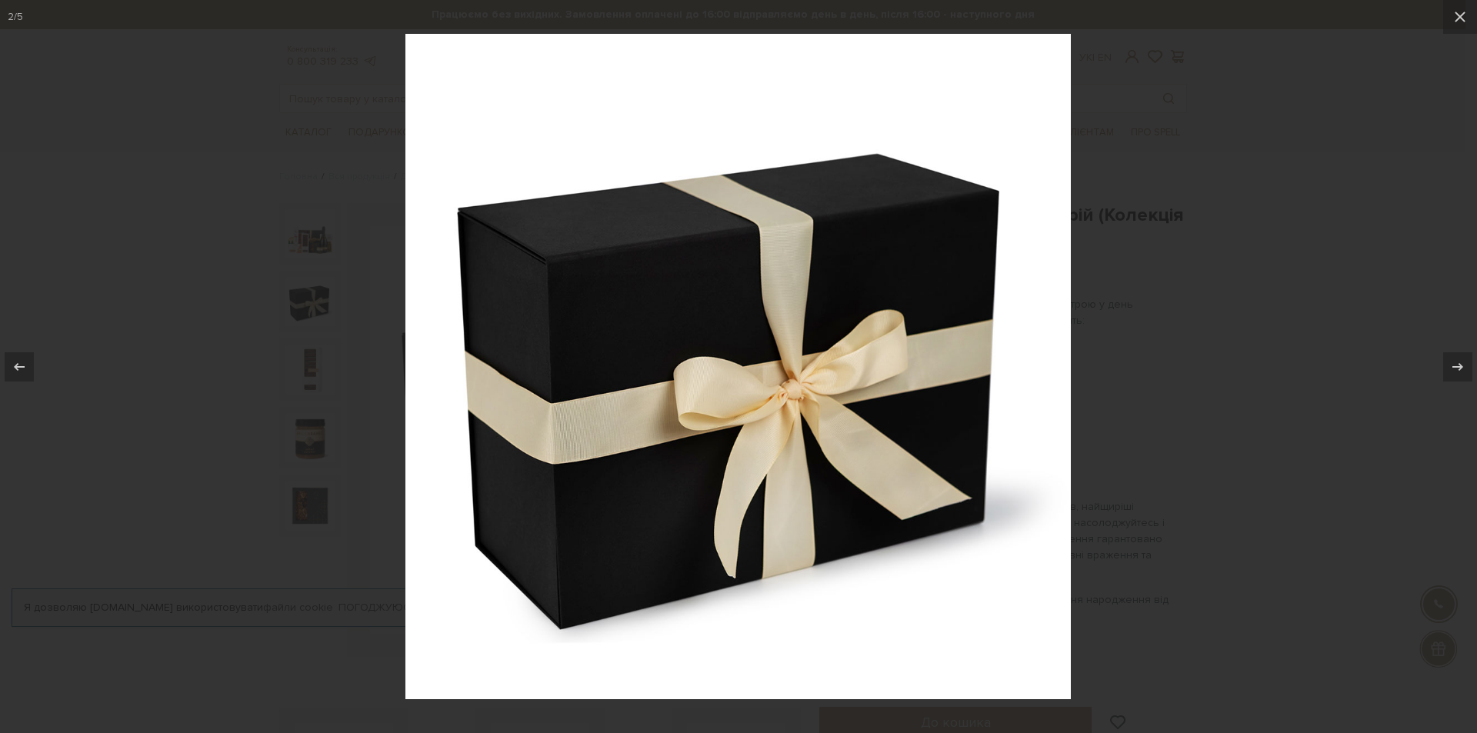
click at [1385, 273] on div at bounding box center [738, 366] width 1477 height 733
